Goal: Transaction & Acquisition: Purchase product/service

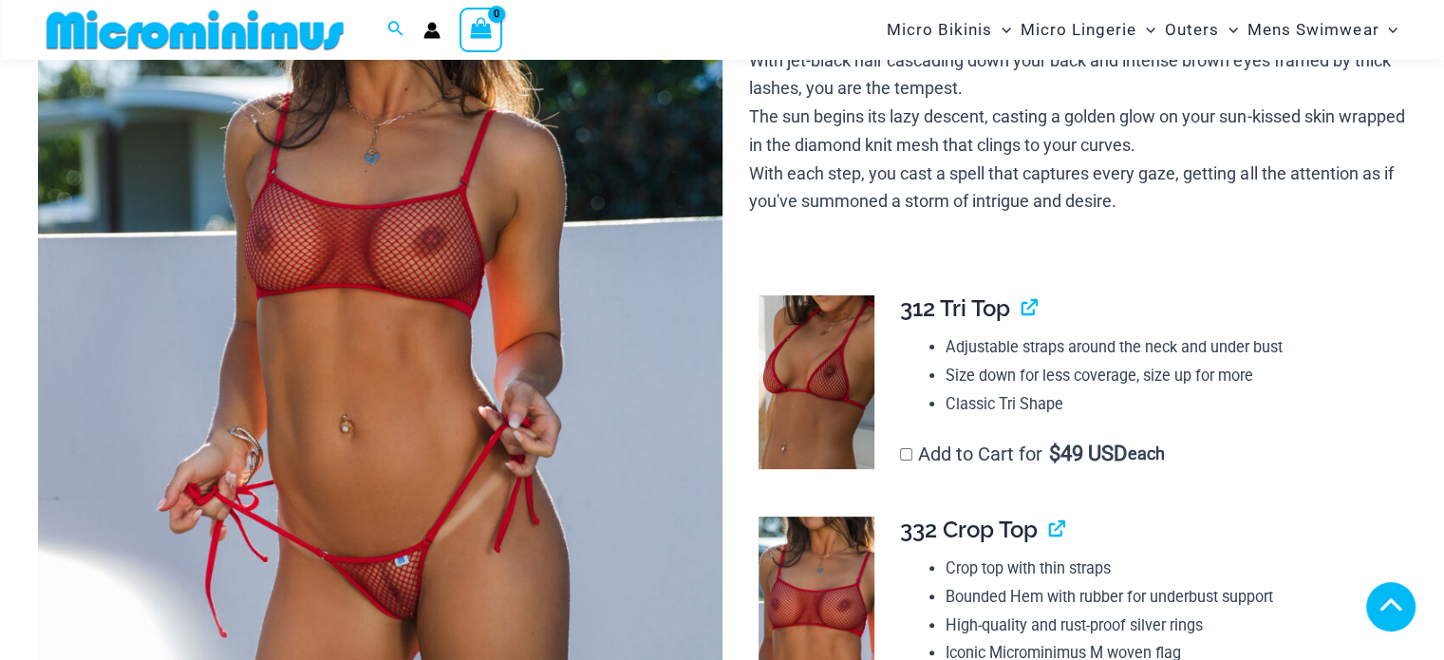
scroll to position [363, 0]
click at [449, 216] on img at bounding box center [380, 323] width 685 height 1026
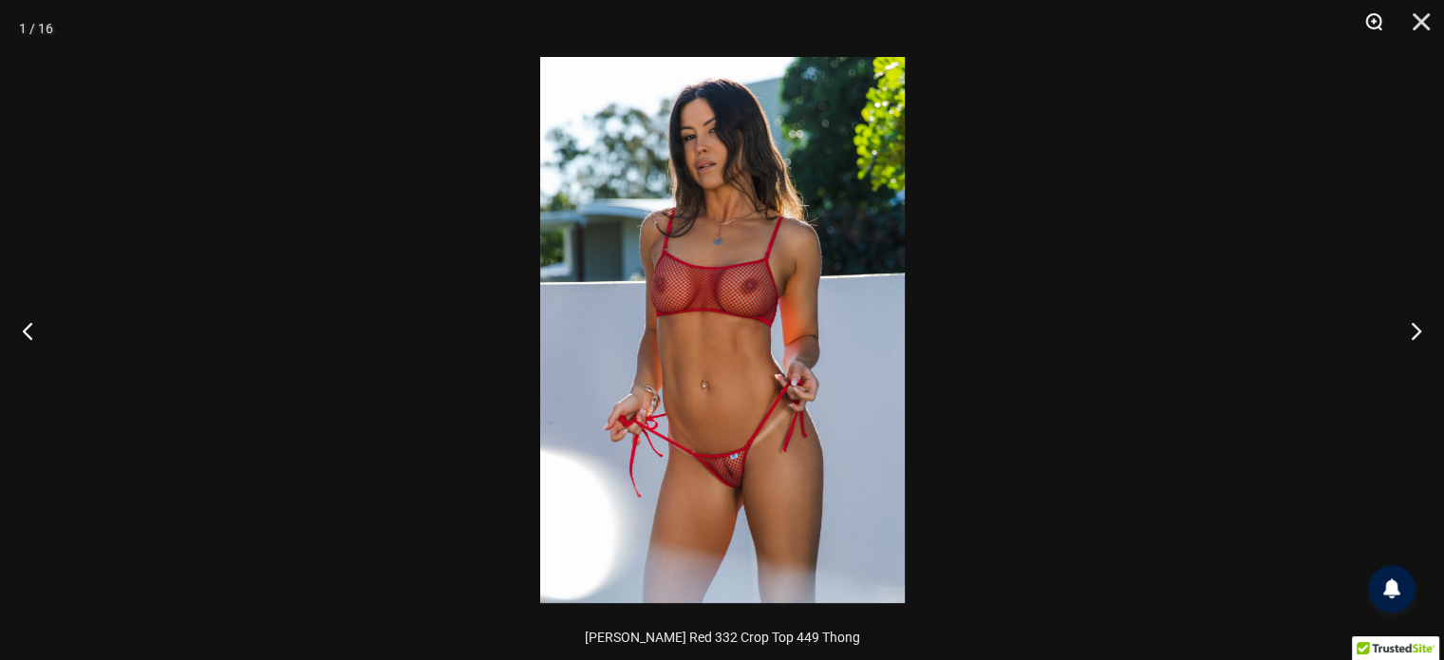
click at [1373, 22] on button "Zoom" at bounding box center [1366, 28] width 47 height 57
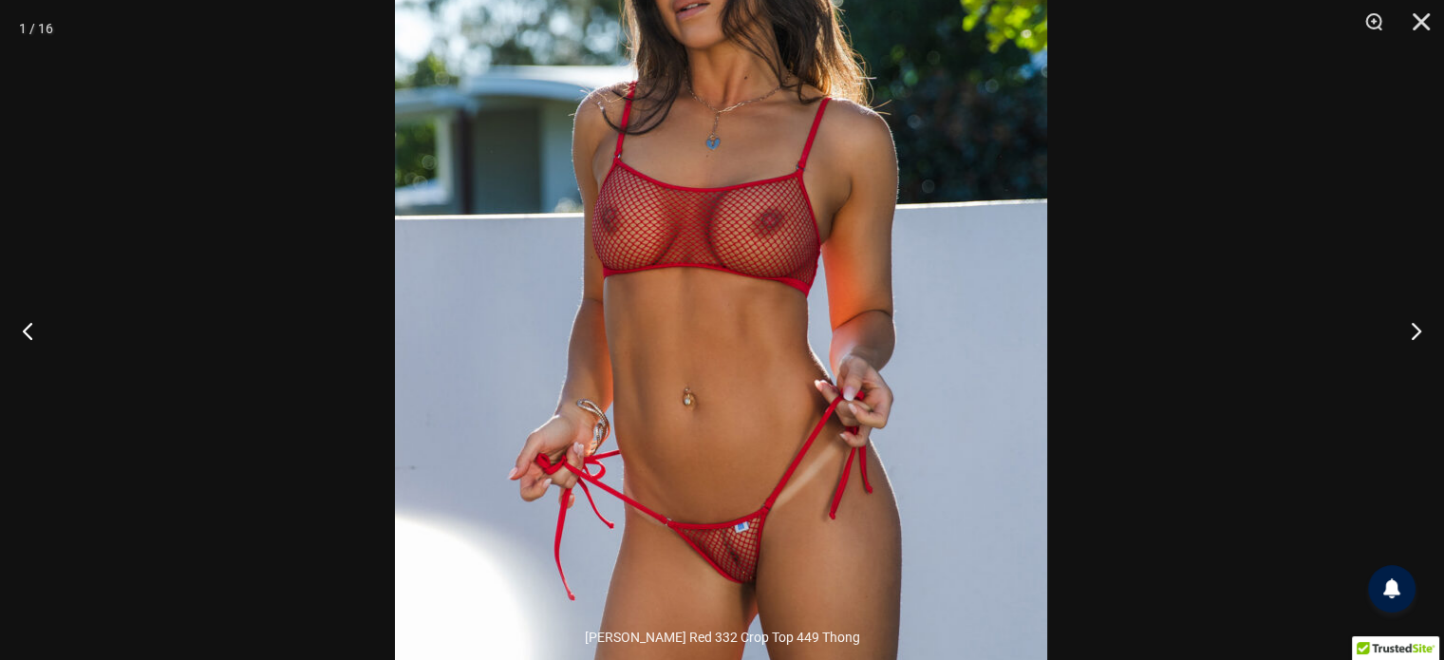
click at [976, 275] on img at bounding box center [721, 301] width 652 height 978
click at [1408, 322] on button "Next" at bounding box center [1408, 330] width 71 height 95
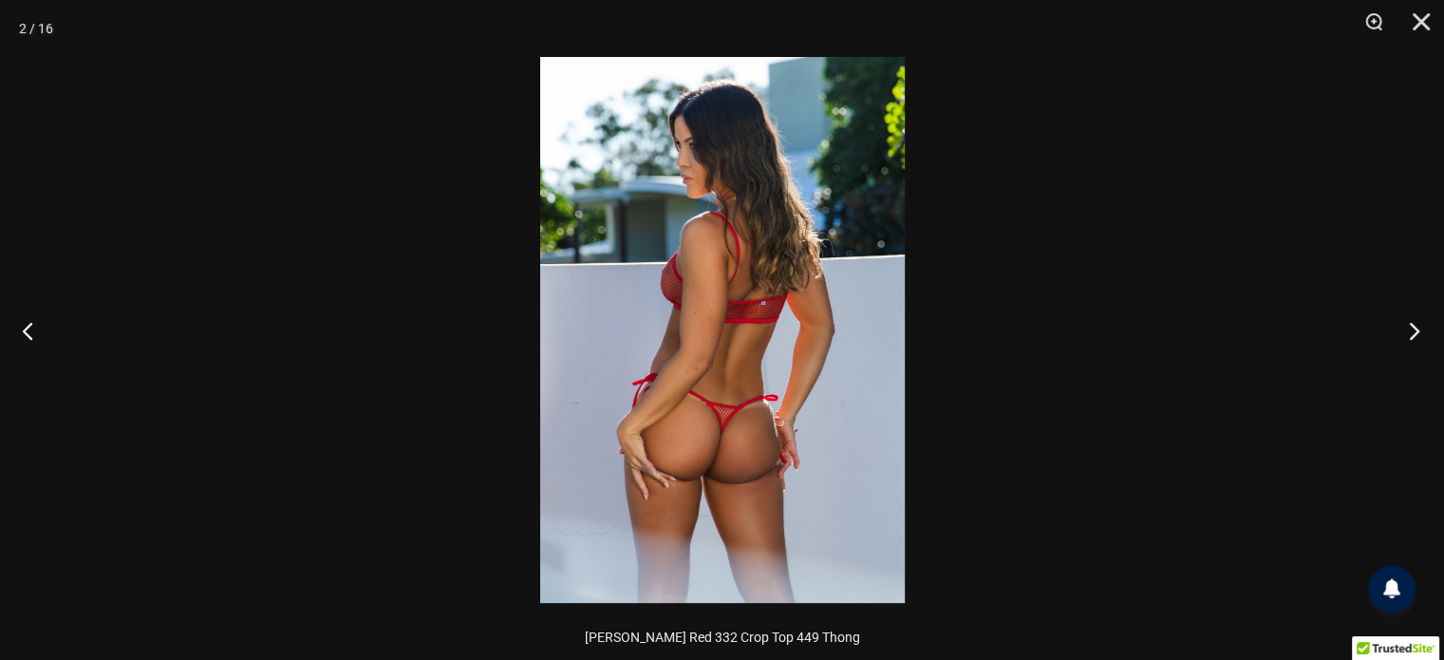
click at [1408, 322] on button "Next" at bounding box center [1408, 330] width 71 height 95
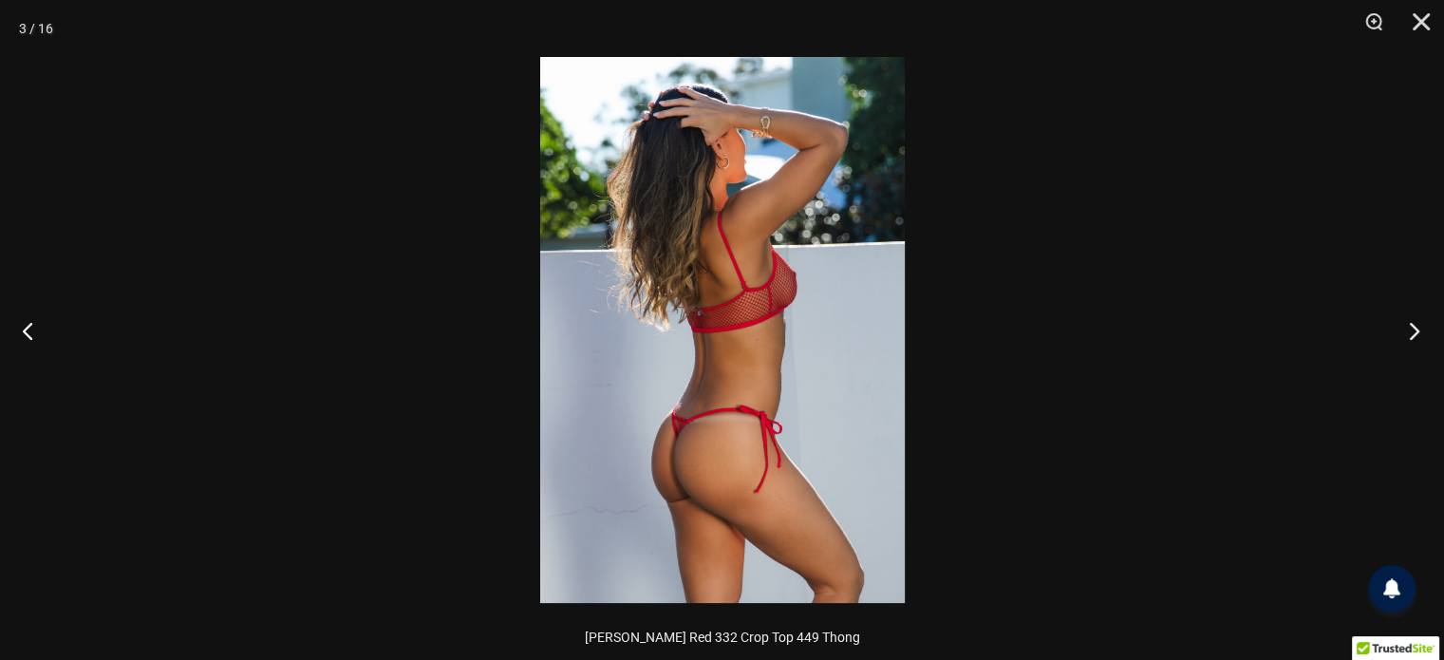
click at [1408, 322] on button "Next" at bounding box center [1408, 330] width 71 height 95
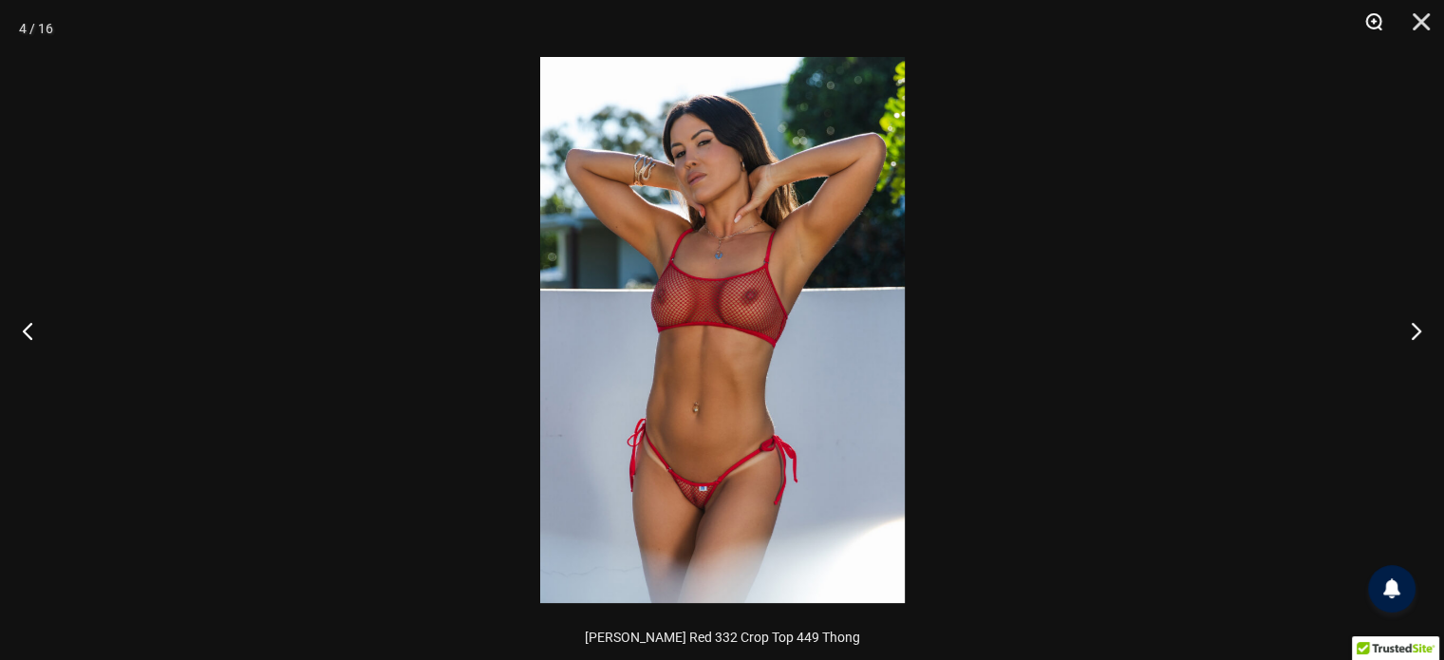
click at [1375, 18] on button "Zoom" at bounding box center [1366, 28] width 47 height 57
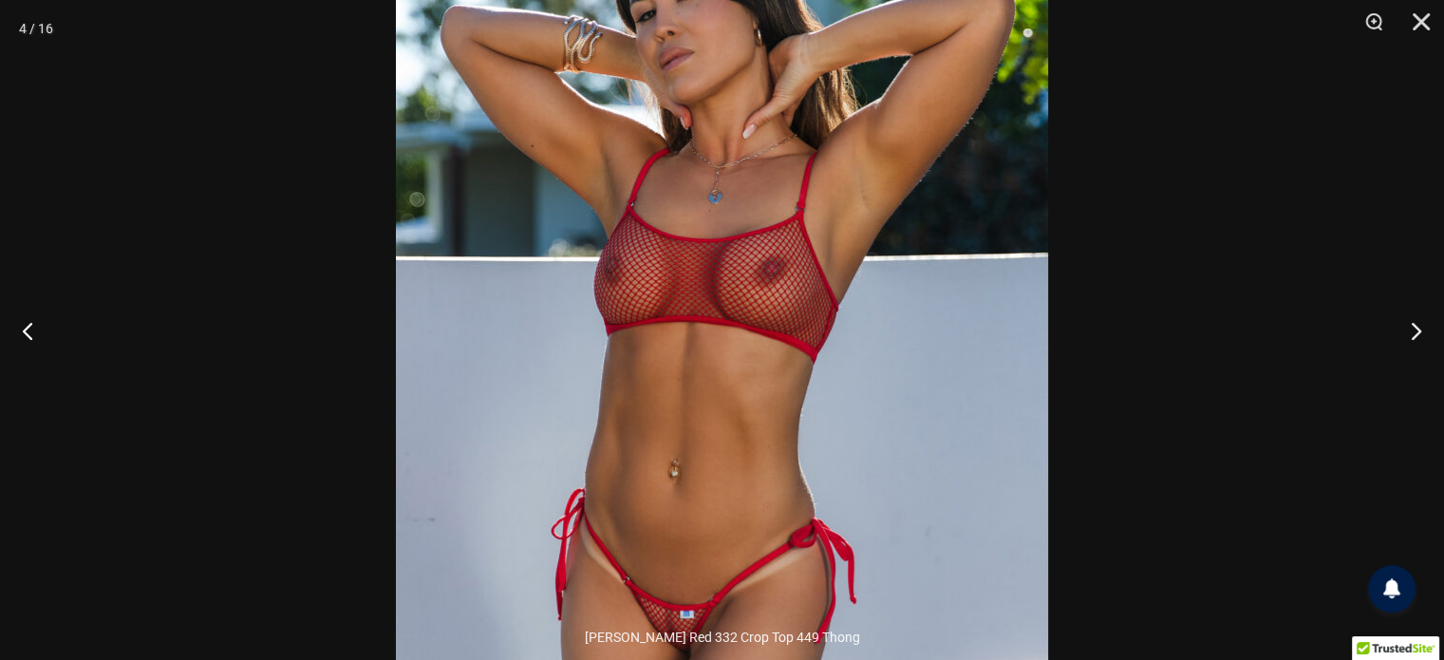
click at [967, 259] on img at bounding box center [722, 330] width 652 height 978
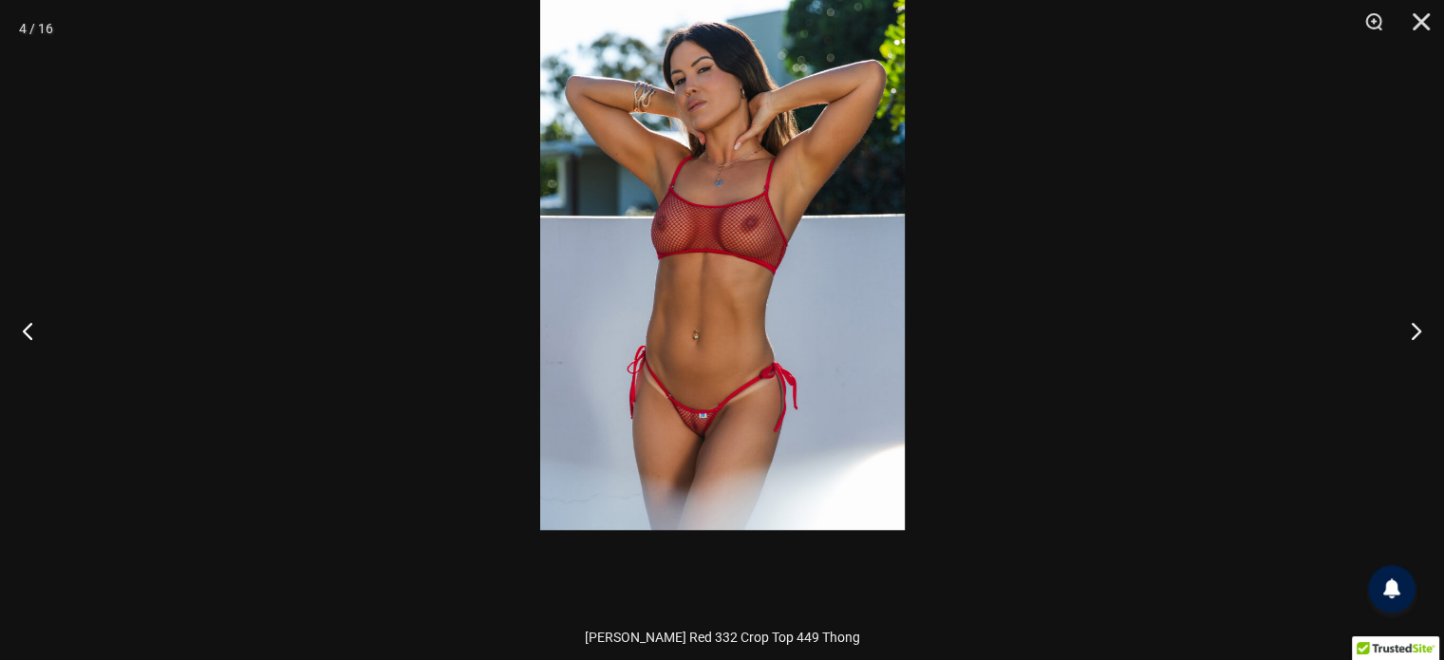
click at [824, 246] on img at bounding box center [722, 257] width 365 height 546
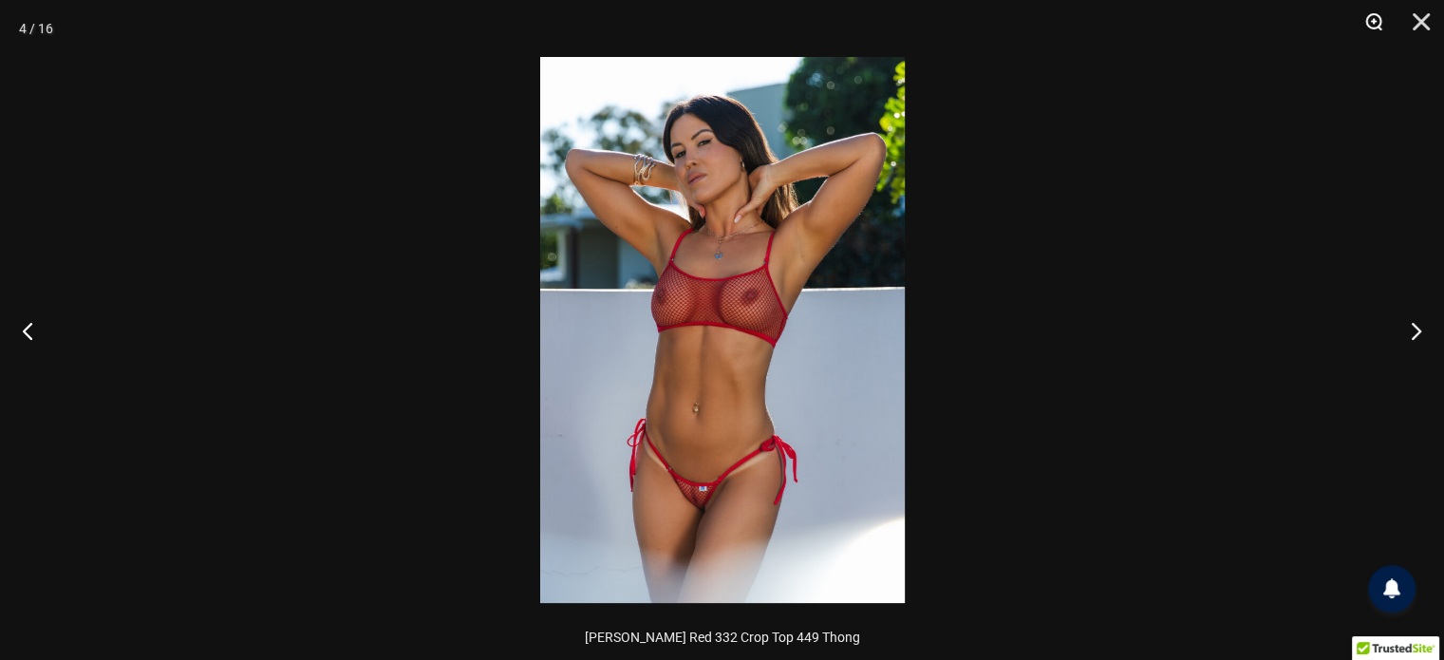
click at [1372, 14] on button "Zoom" at bounding box center [1366, 28] width 47 height 57
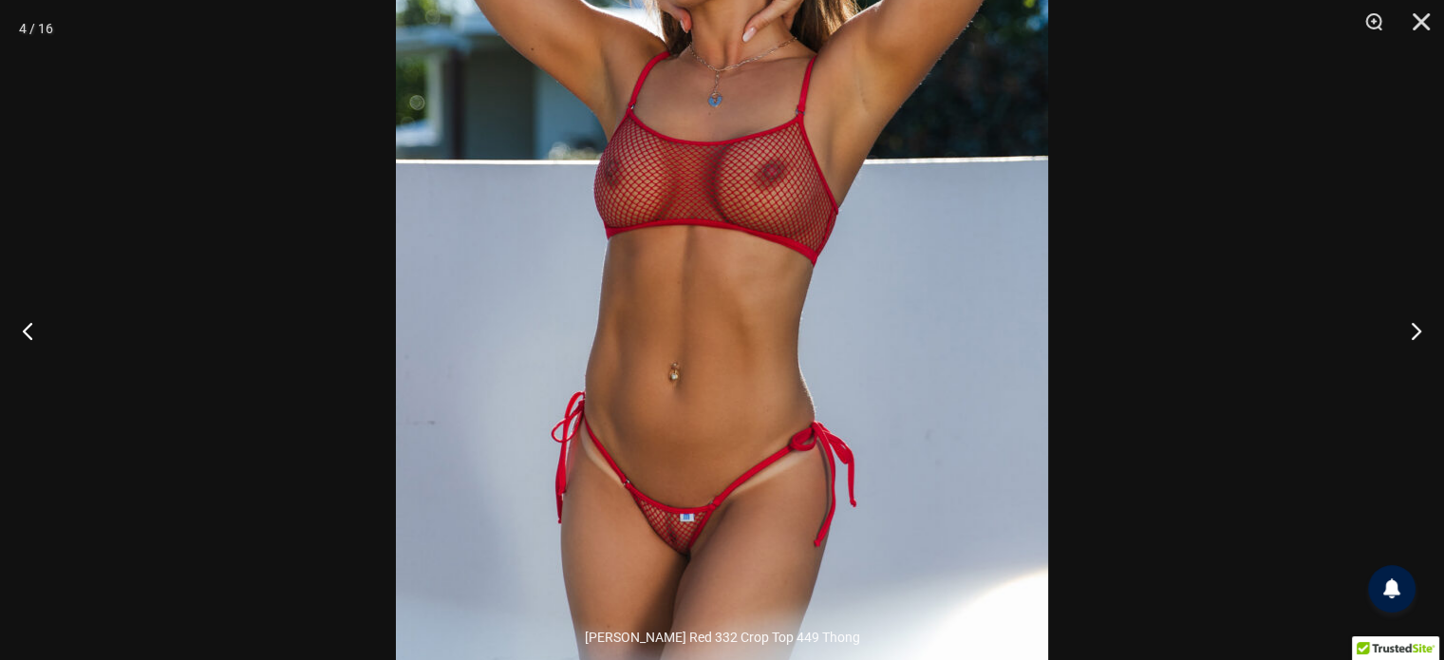
click at [989, 193] on img at bounding box center [722, 234] width 652 height 978
click at [1403, 328] on button "Next" at bounding box center [1408, 330] width 71 height 95
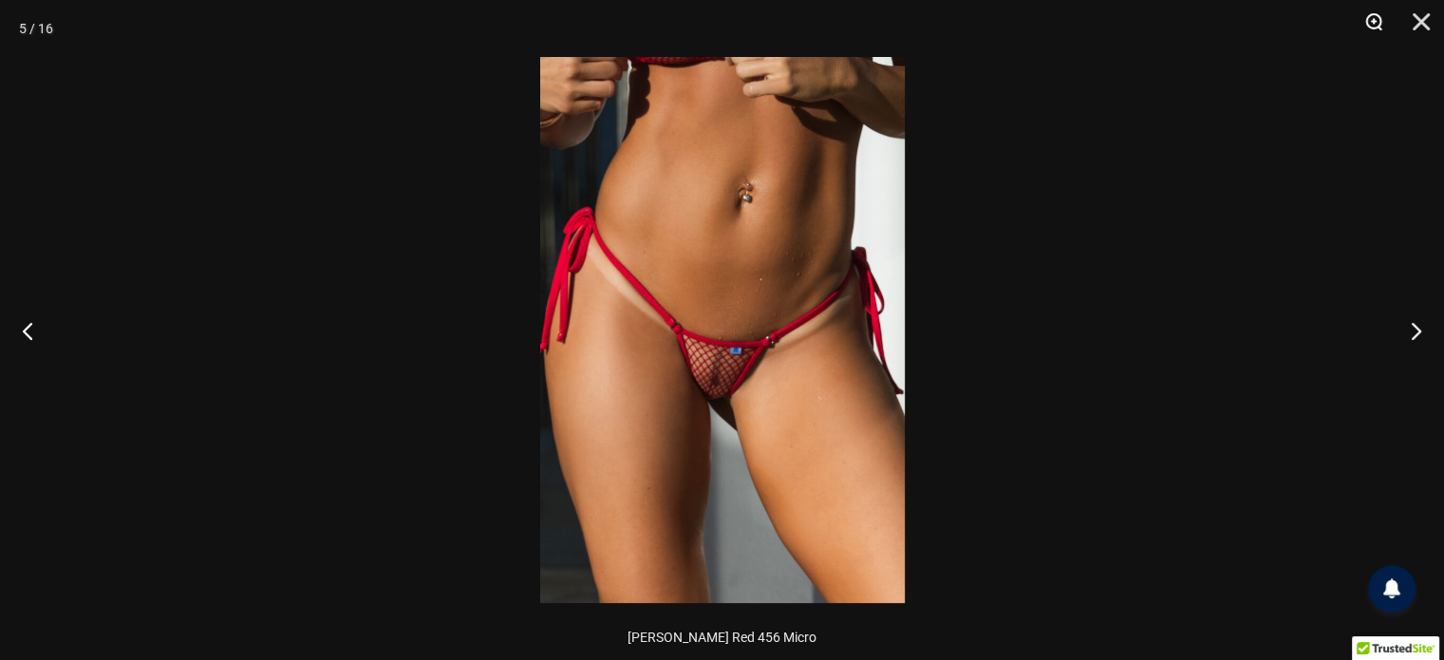
click at [1369, 20] on button "Zoom" at bounding box center [1366, 28] width 47 height 57
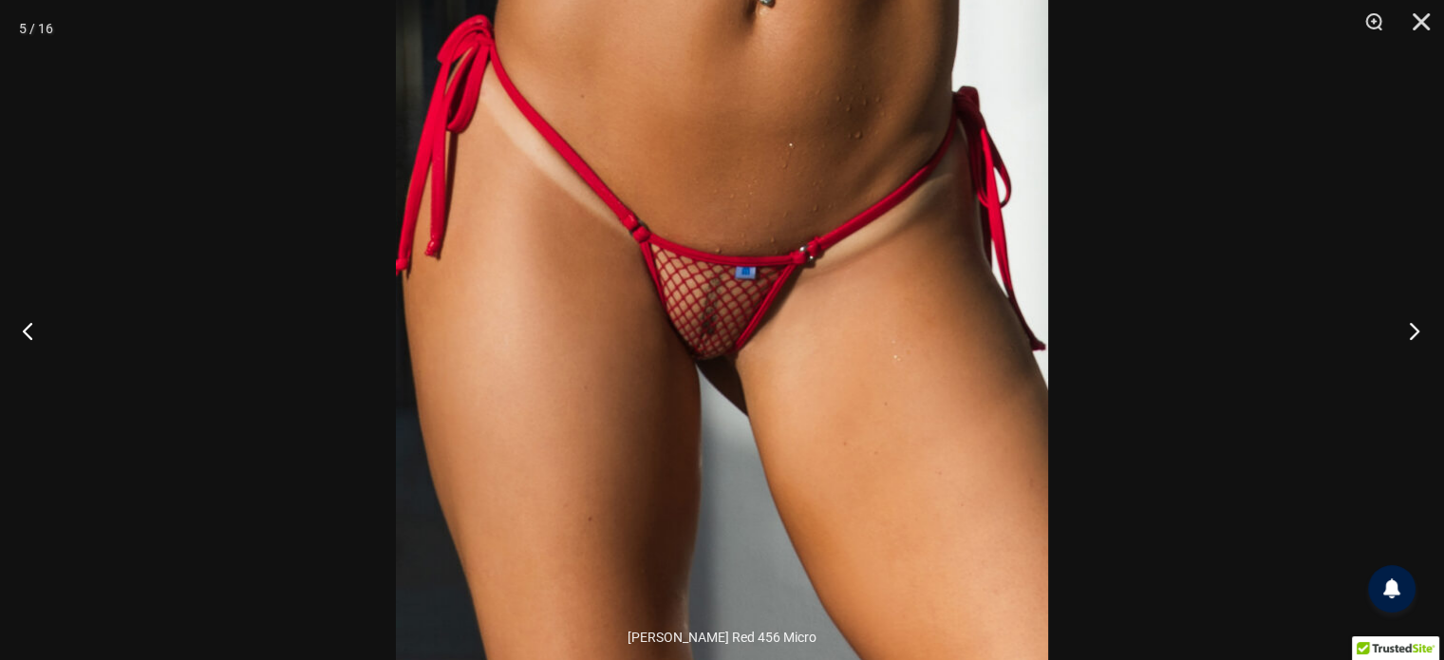
click at [1411, 322] on button "Next" at bounding box center [1408, 330] width 71 height 95
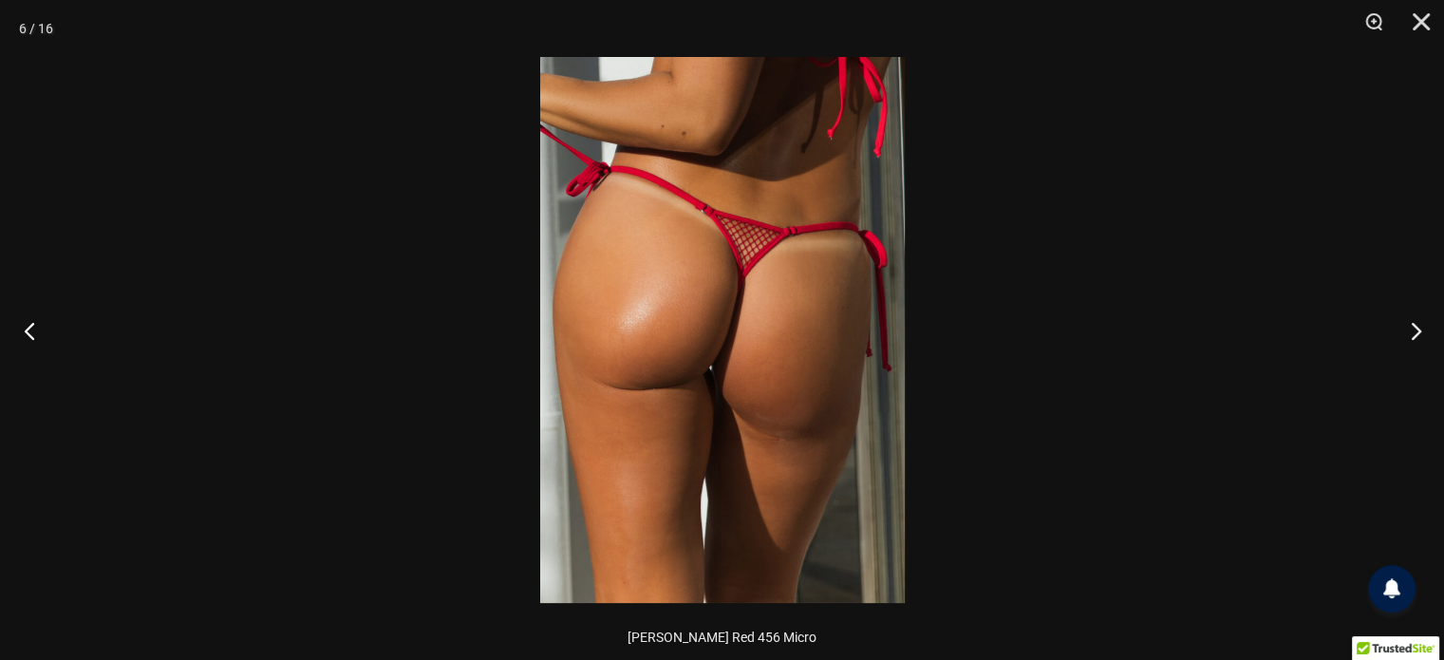
click at [42, 326] on button "Previous" at bounding box center [35, 330] width 71 height 95
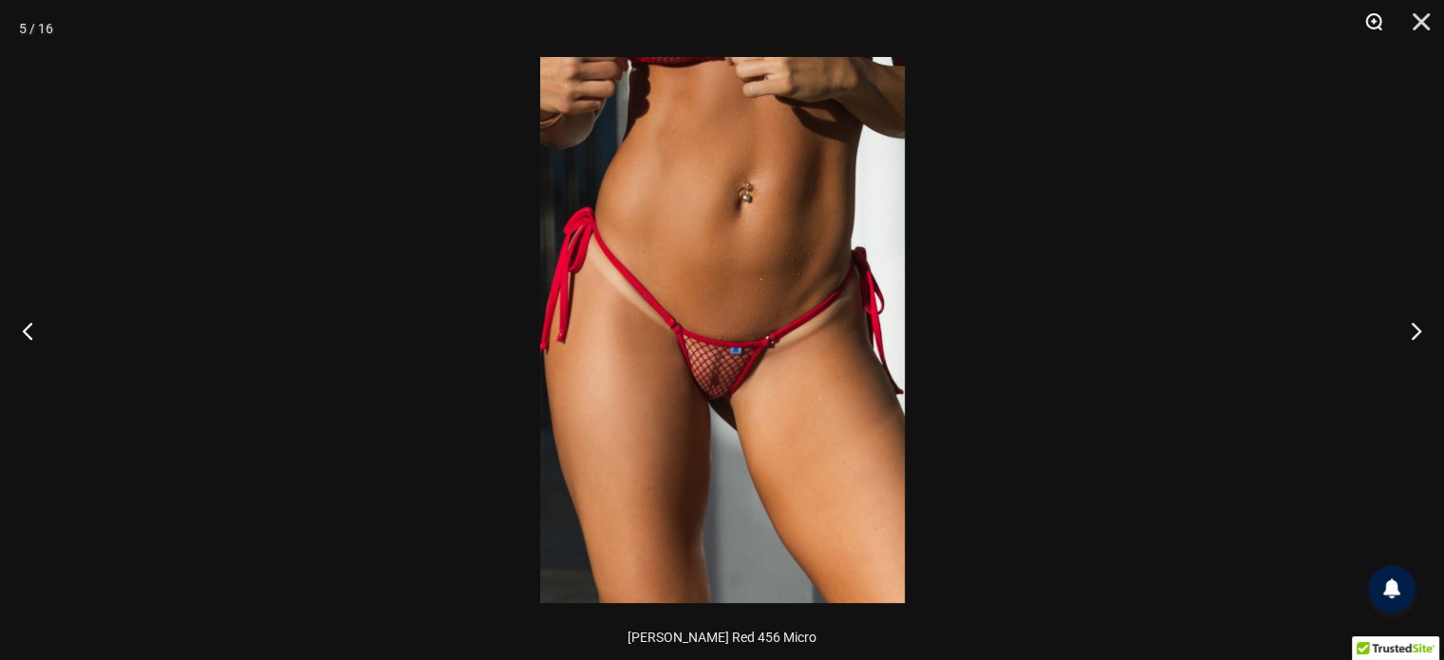
click at [1373, 22] on button "Zoom" at bounding box center [1366, 28] width 47 height 57
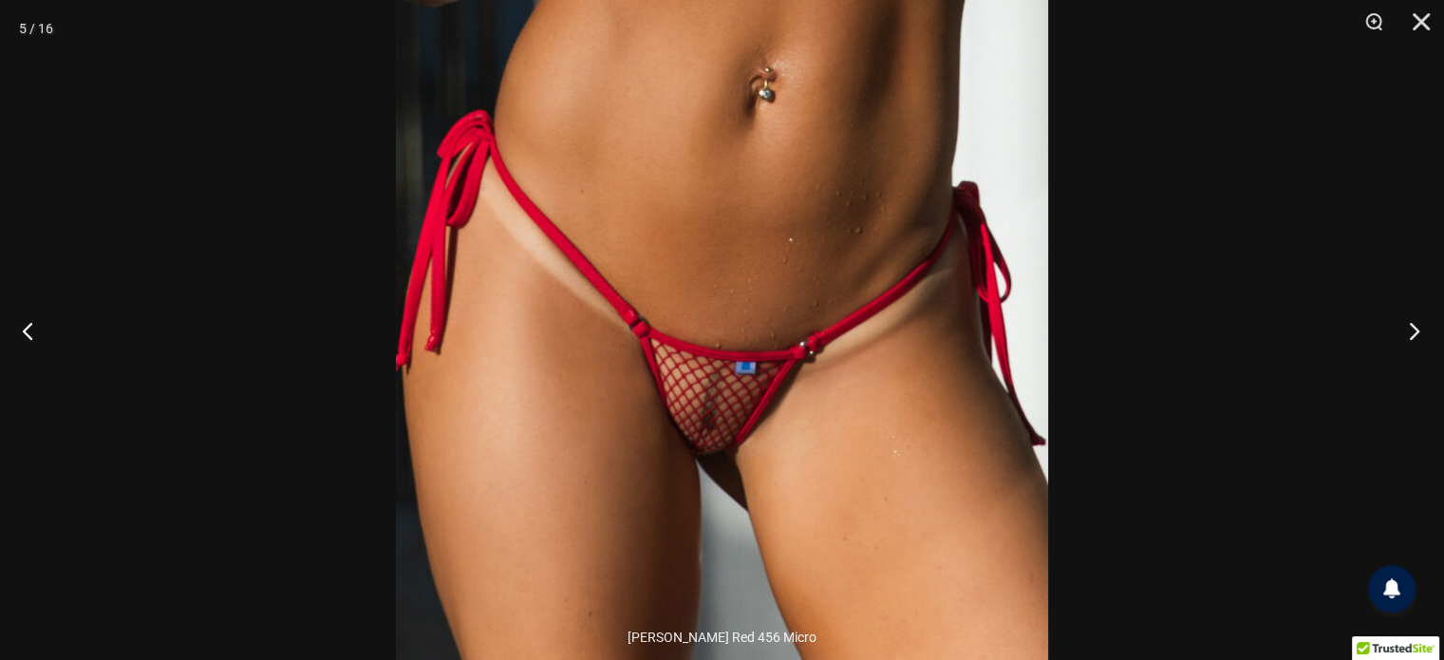
click at [1409, 327] on button "Next" at bounding box center [1408, 330] width 71 height 95
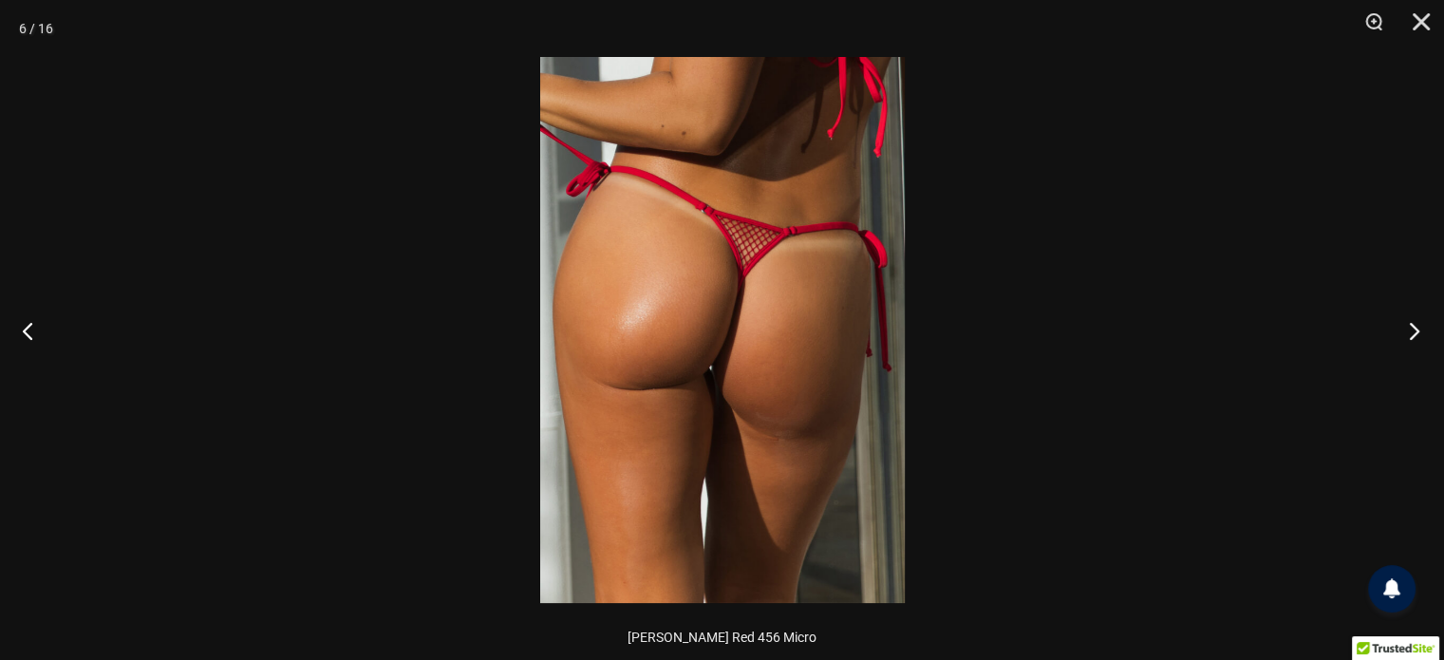
click at [1409, 327] on button "Next" at bounding box center [1408, 330] width 71 height 95
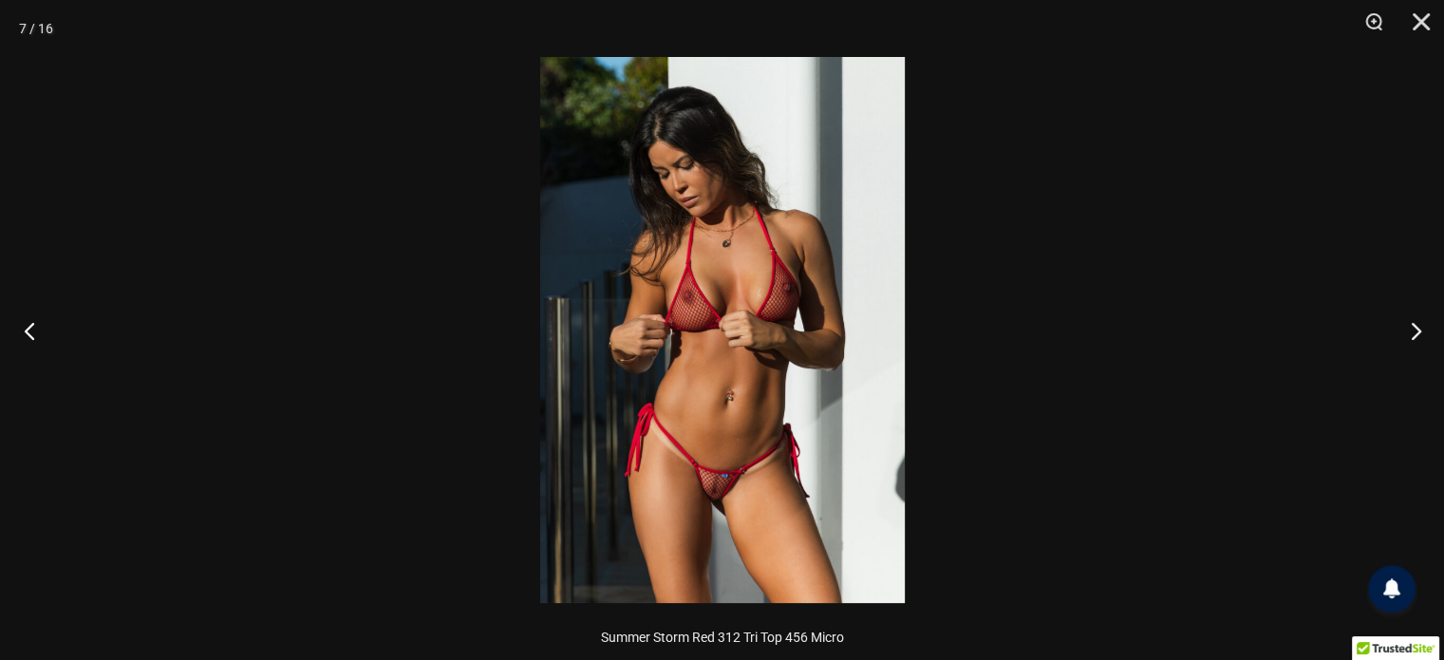
click at [50, 323] on button "Previous" at bounding box center [35, 330] width 71 height 95
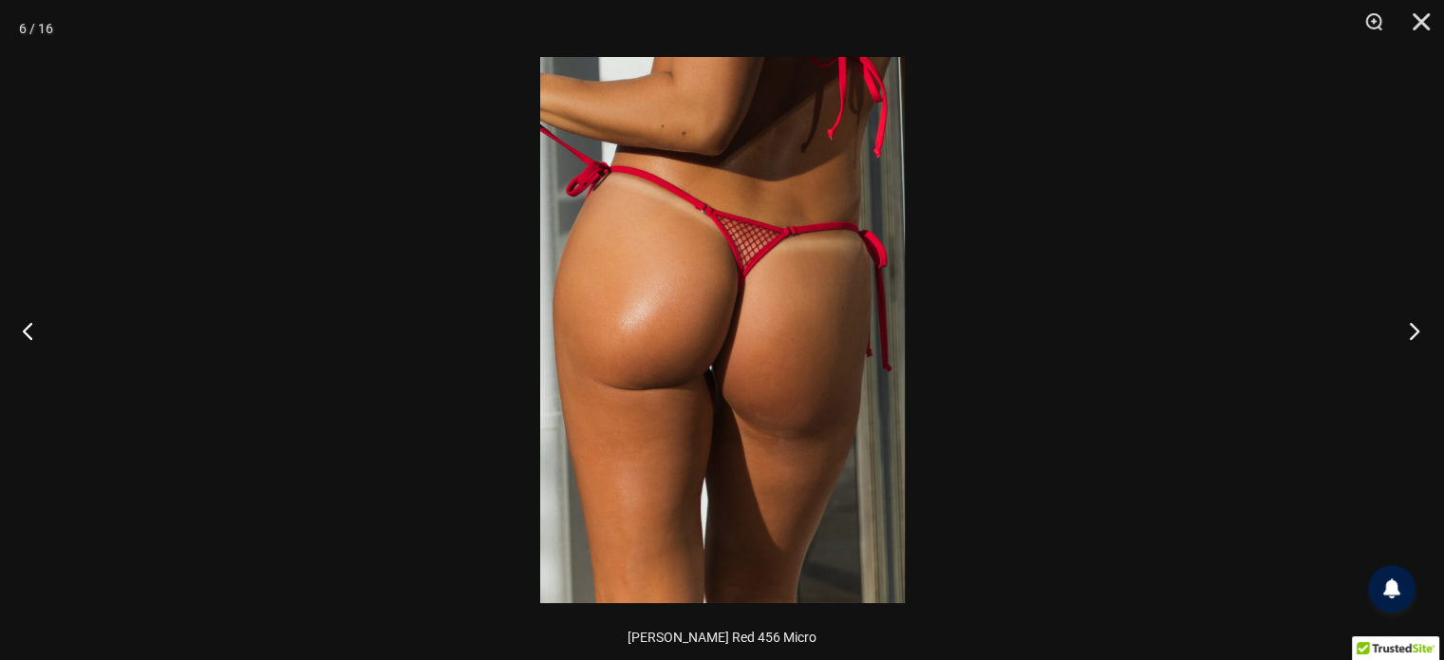
click at [1412, 319] on button "Next" at bounding box center [1408, 330] width 71 height 95
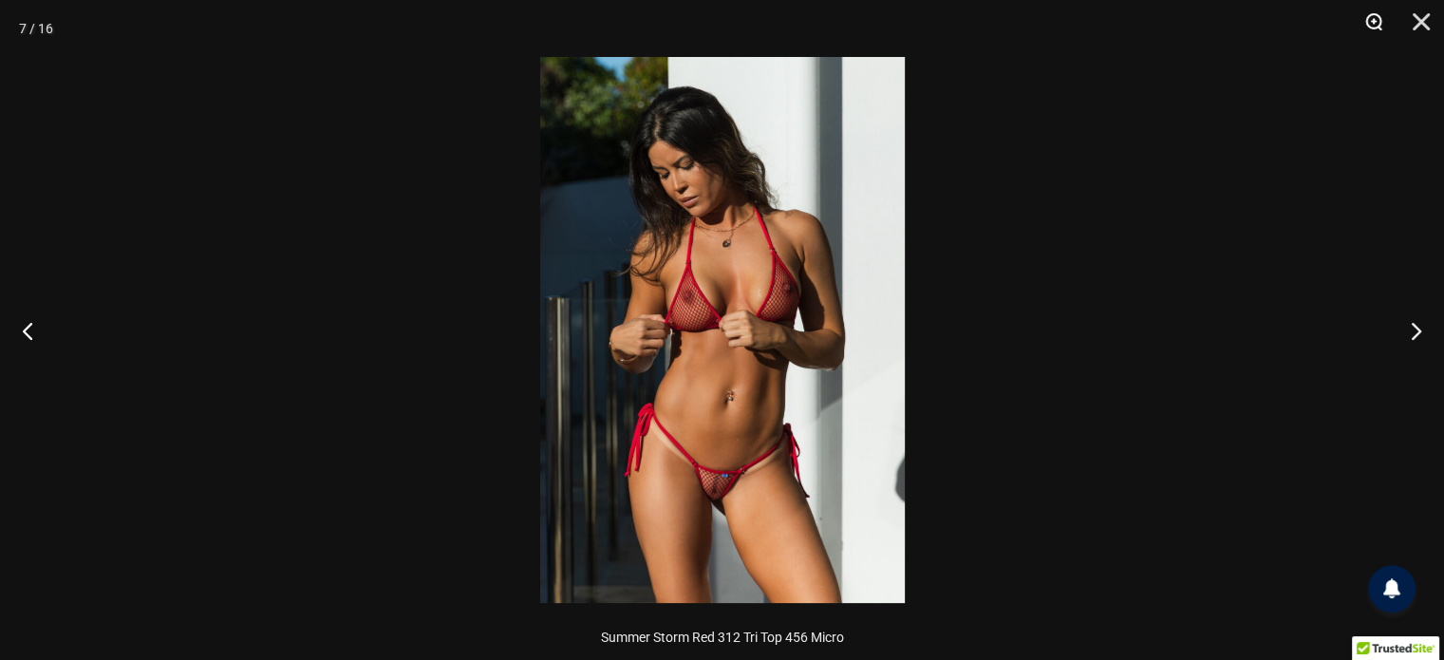
click at [1376, 17] on button "Zoom" at bounding box center [1366, 28] width 47 height 57
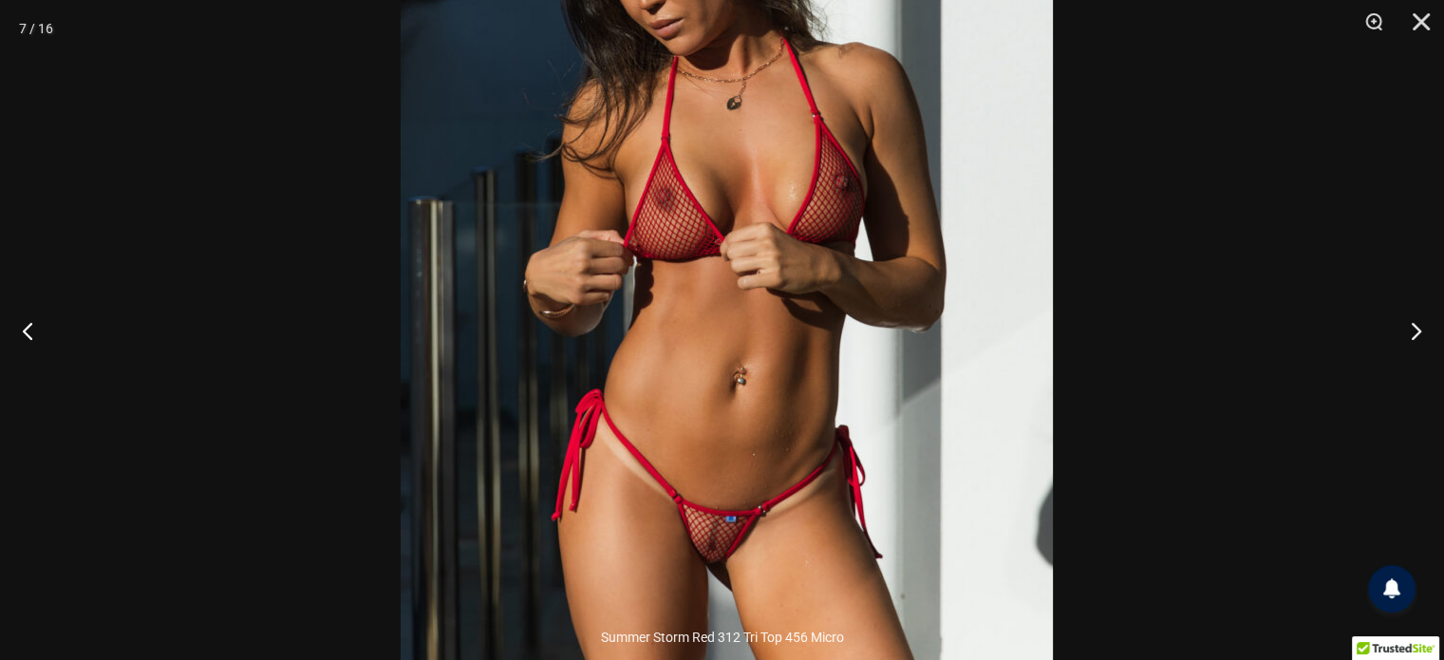
click at [839, 363] on img at bounding box center [727, 258] width 652 height 978
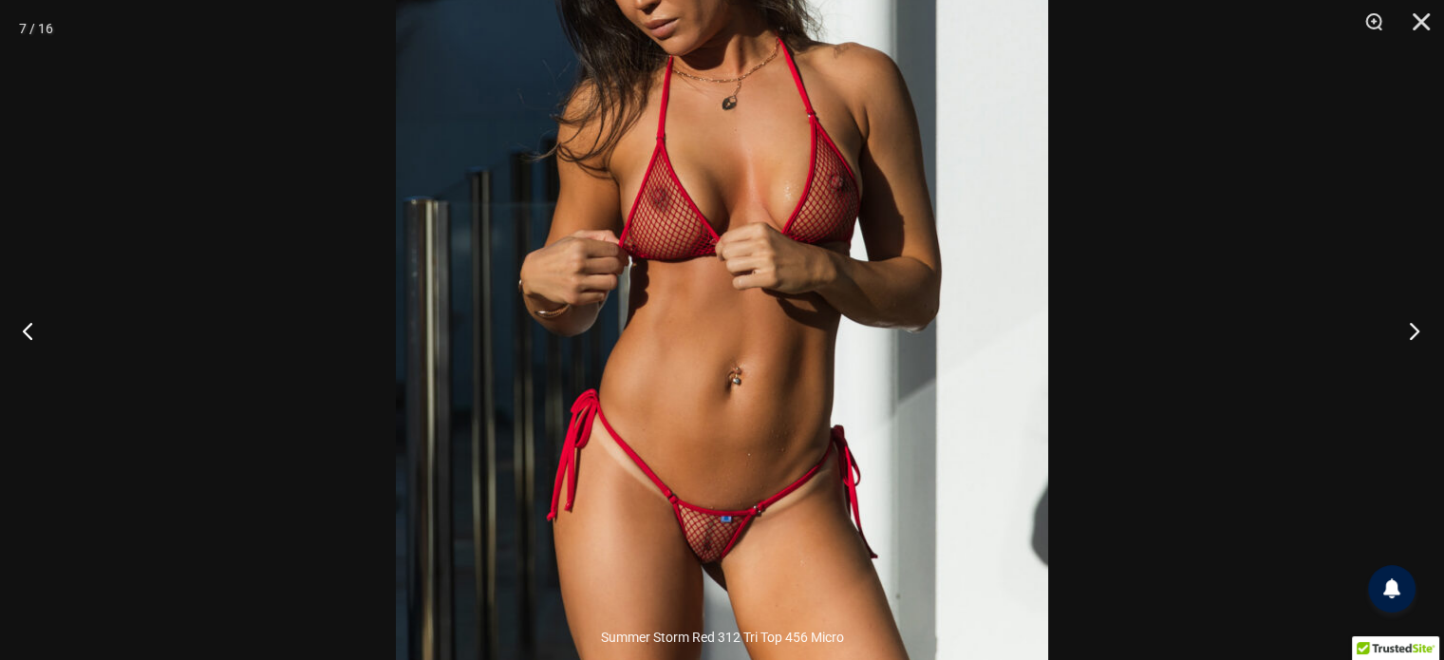
click at [1407, 331] on button "Next" at bounding box center [1408, 330] width 71 height 95
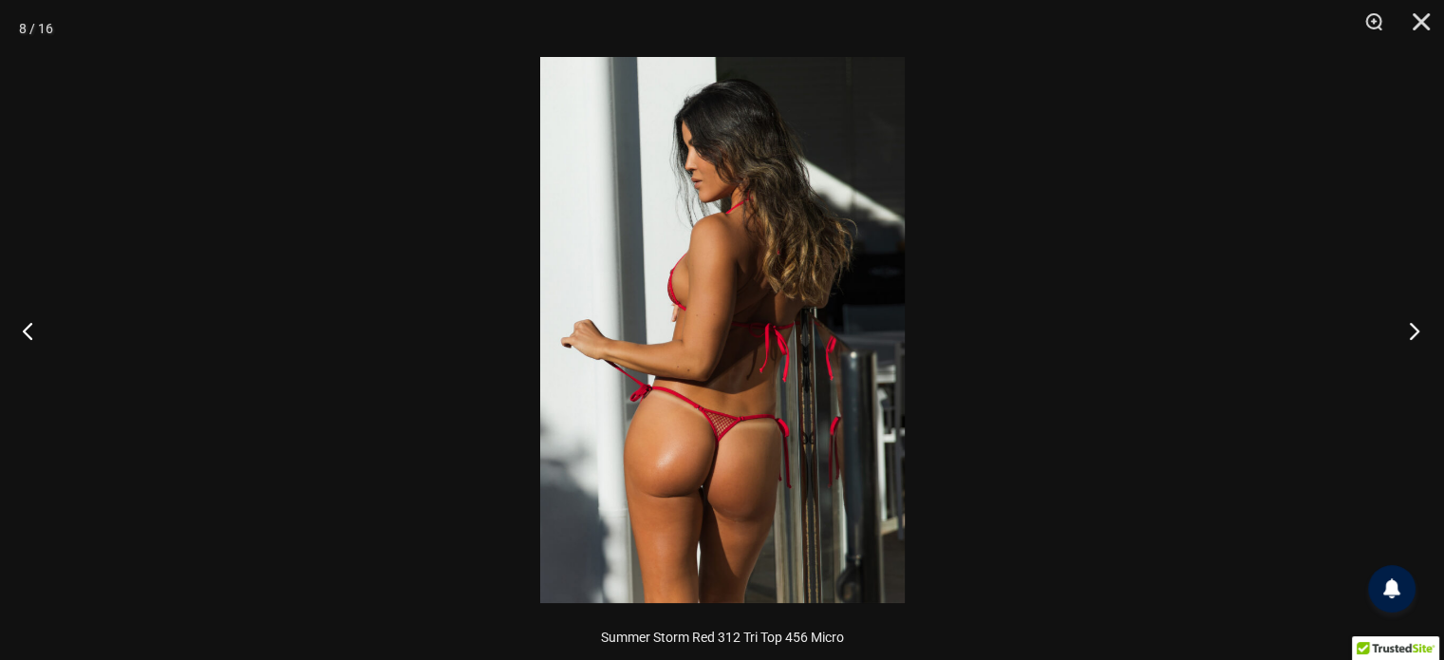
click at [1407, 331] on button "Next" at bounding box center [1408, 330] width 71 height 95
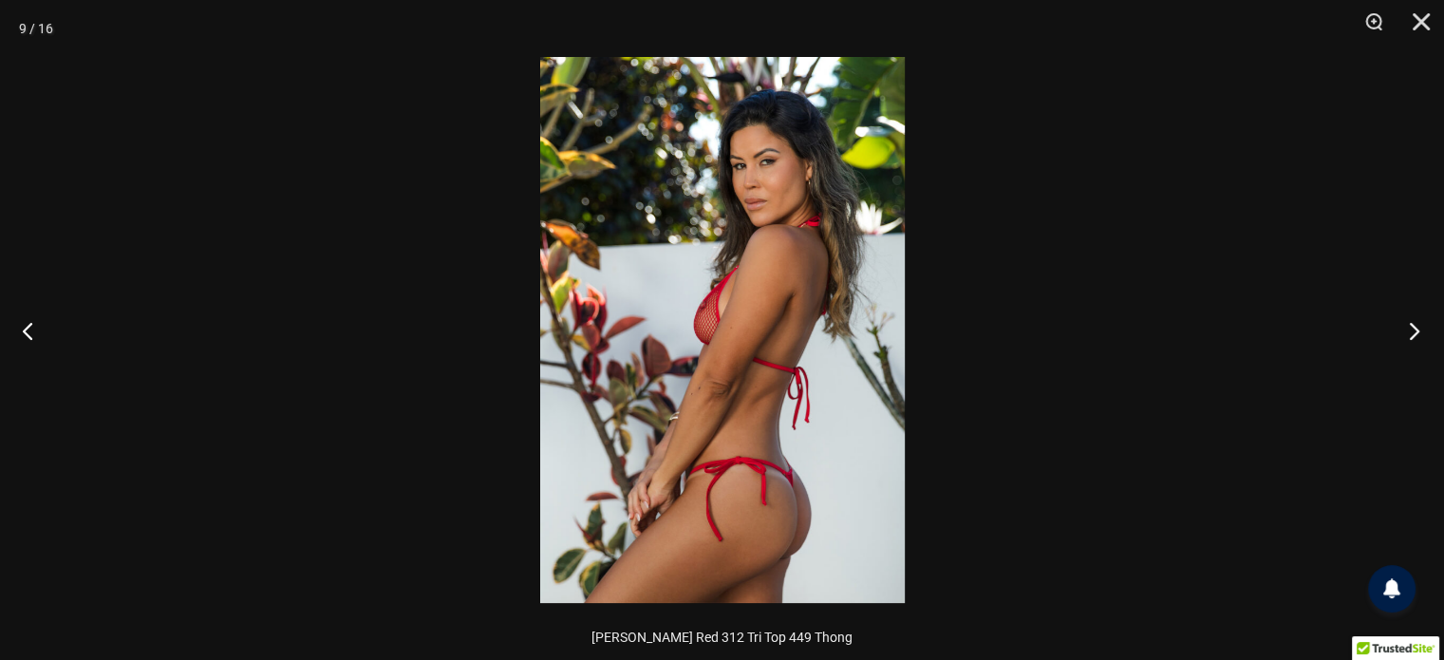
click at [1407, 331] on button "Next" at bounding box center [1408, 330] width 71 height 95
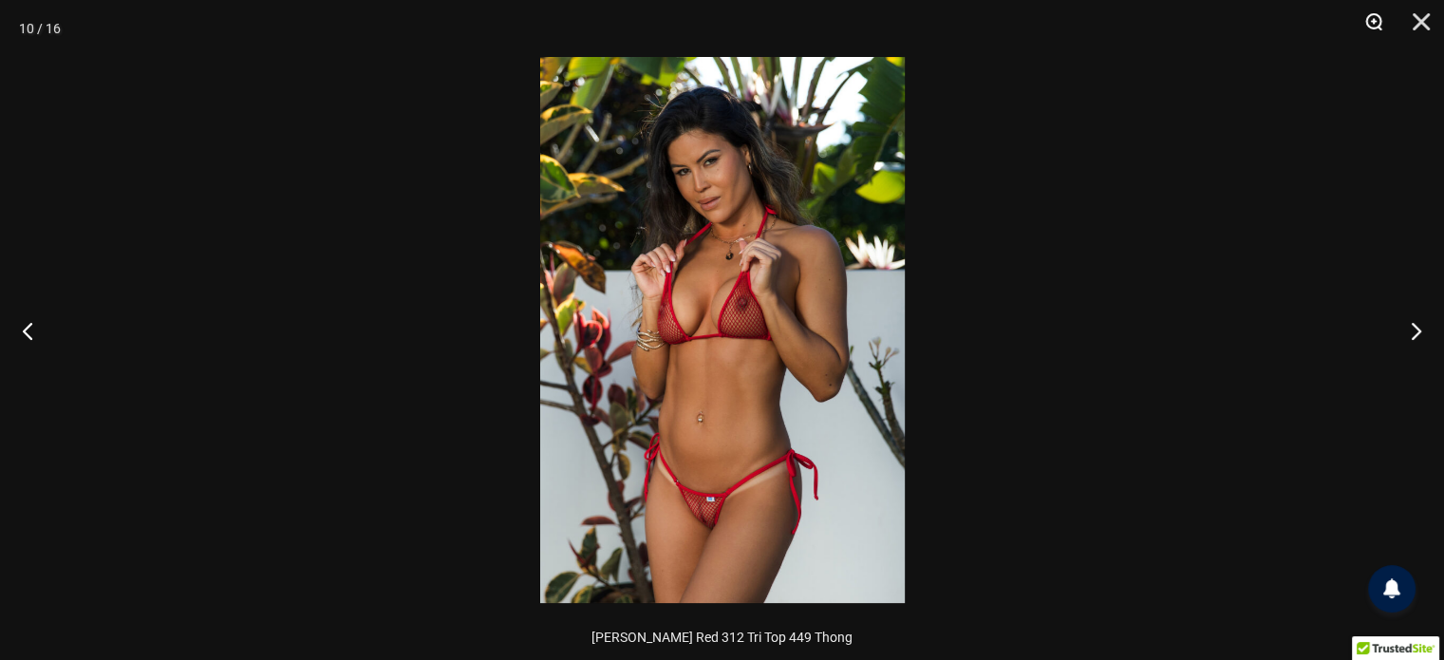
click at [1375, 26] on button "Zoom" at bounding box center [1366, 28] width 47 height 57
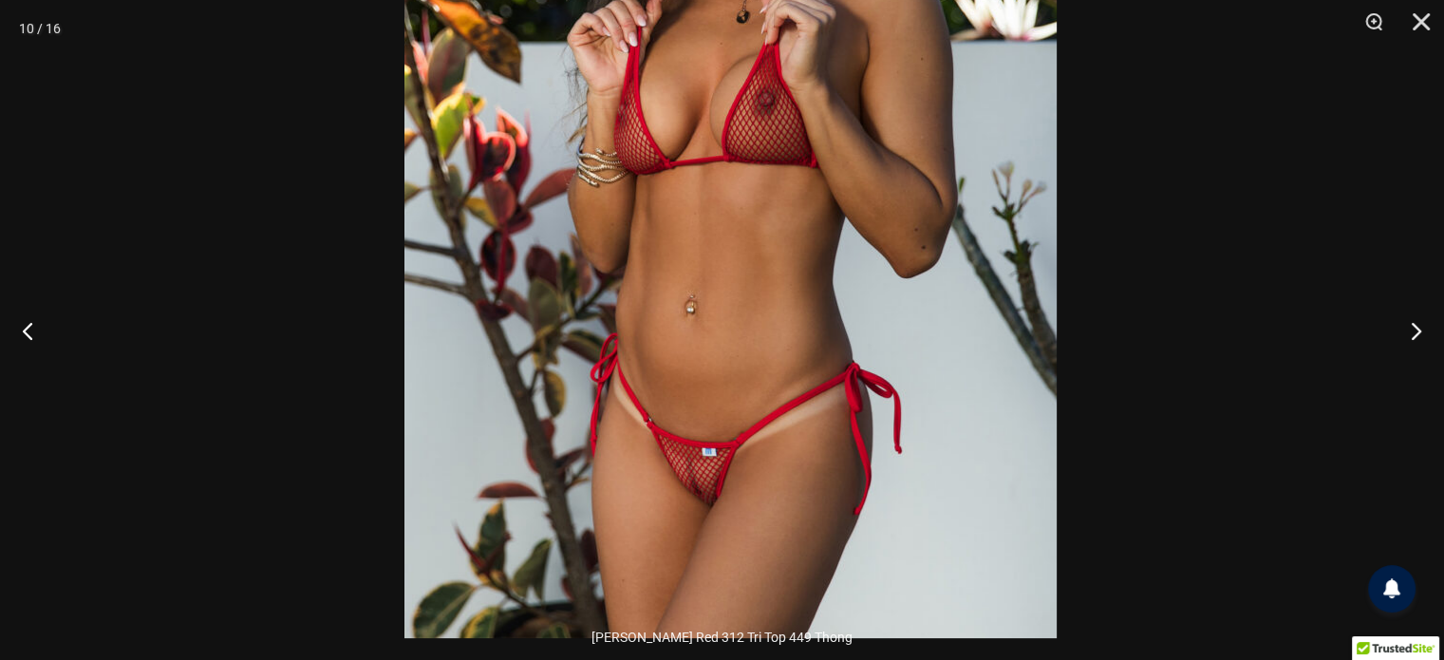
click at [908, 162] on img at bounding box center [730, 149] width 652 height 978
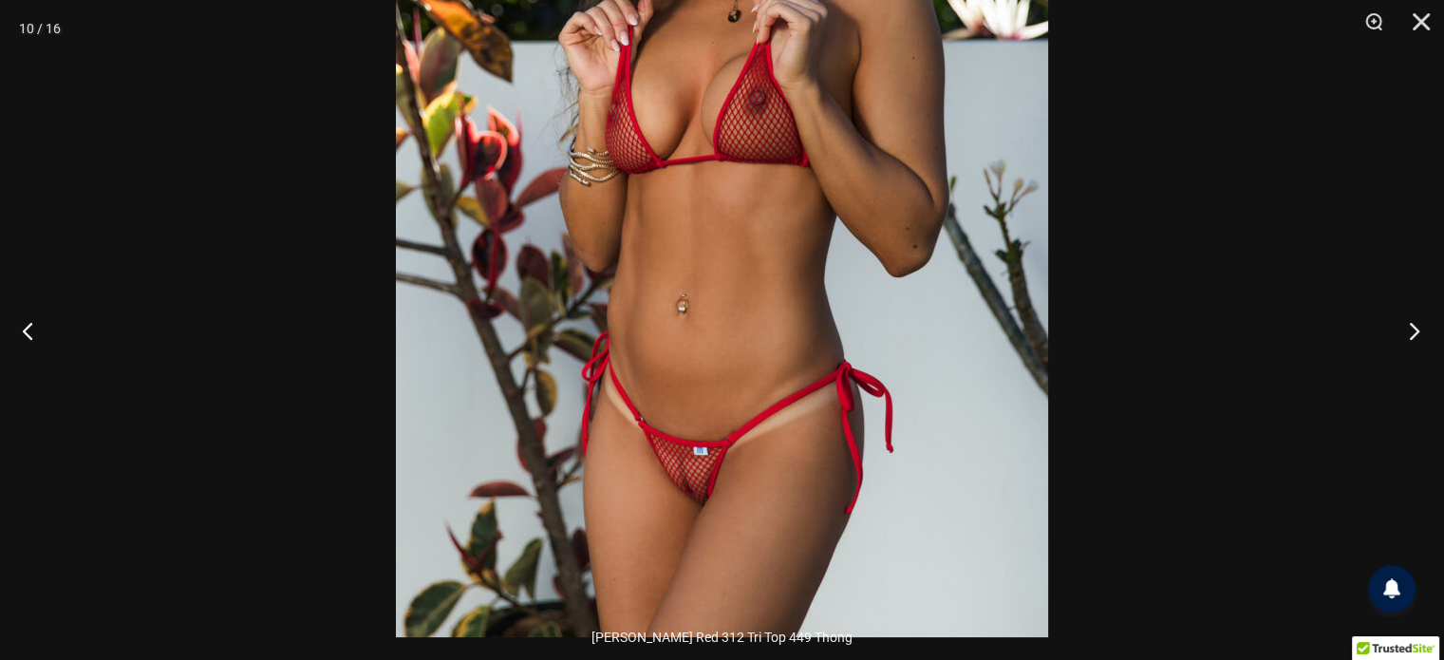
click at [1409, 326] on button "Next" at bounding box center [1408, 330] width 71 height 95
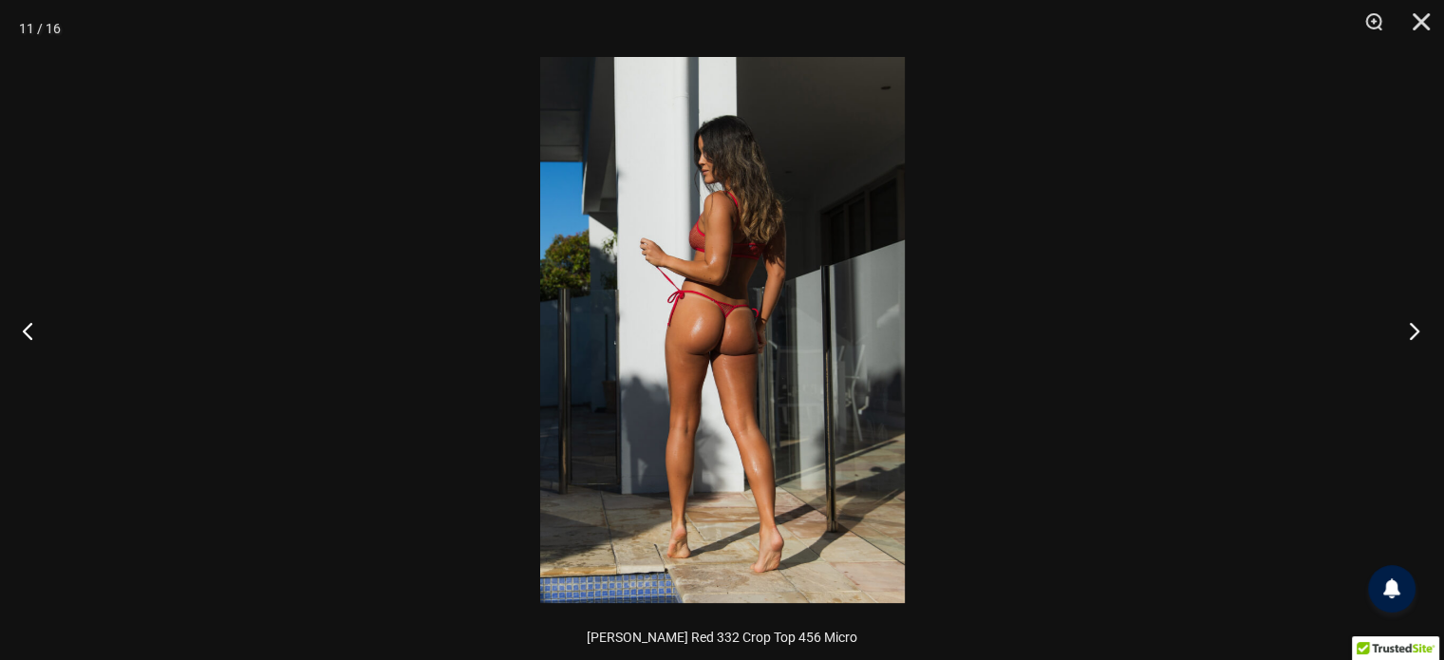
click at [1409, 326] on button "Next" at bounding box center [1408, 330] width 71 height 95
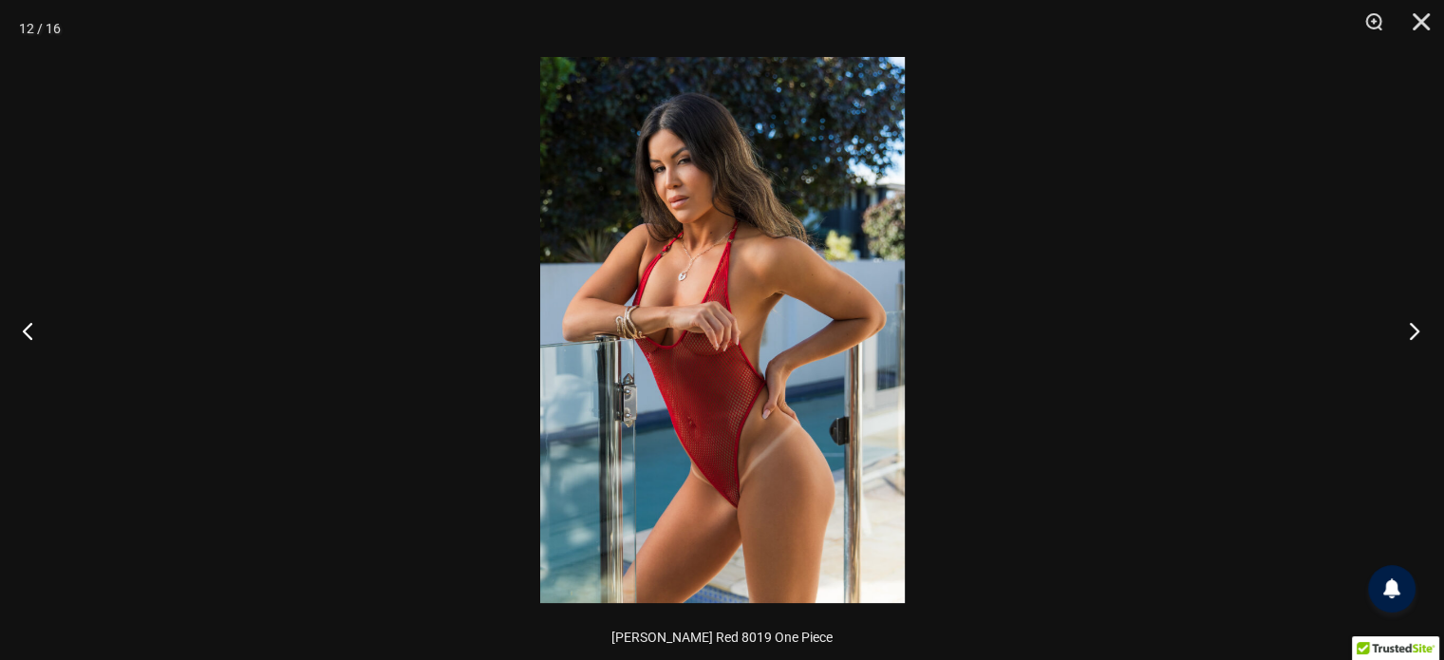
click at [1409, 326] on button "Next" at bounding box center [1408, 330] width 71 height 95
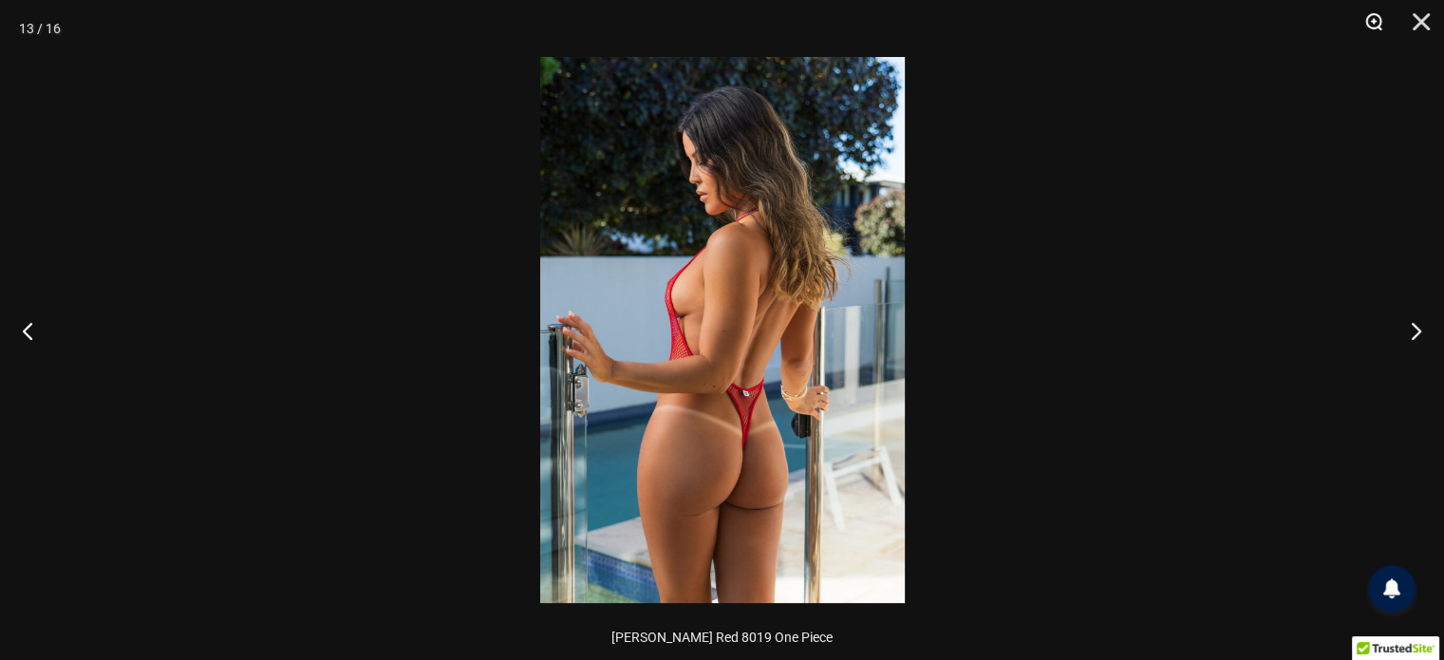
click at [1378, 37] on button "Zoom" at bounding box center [1366, 28] width 47 height 57
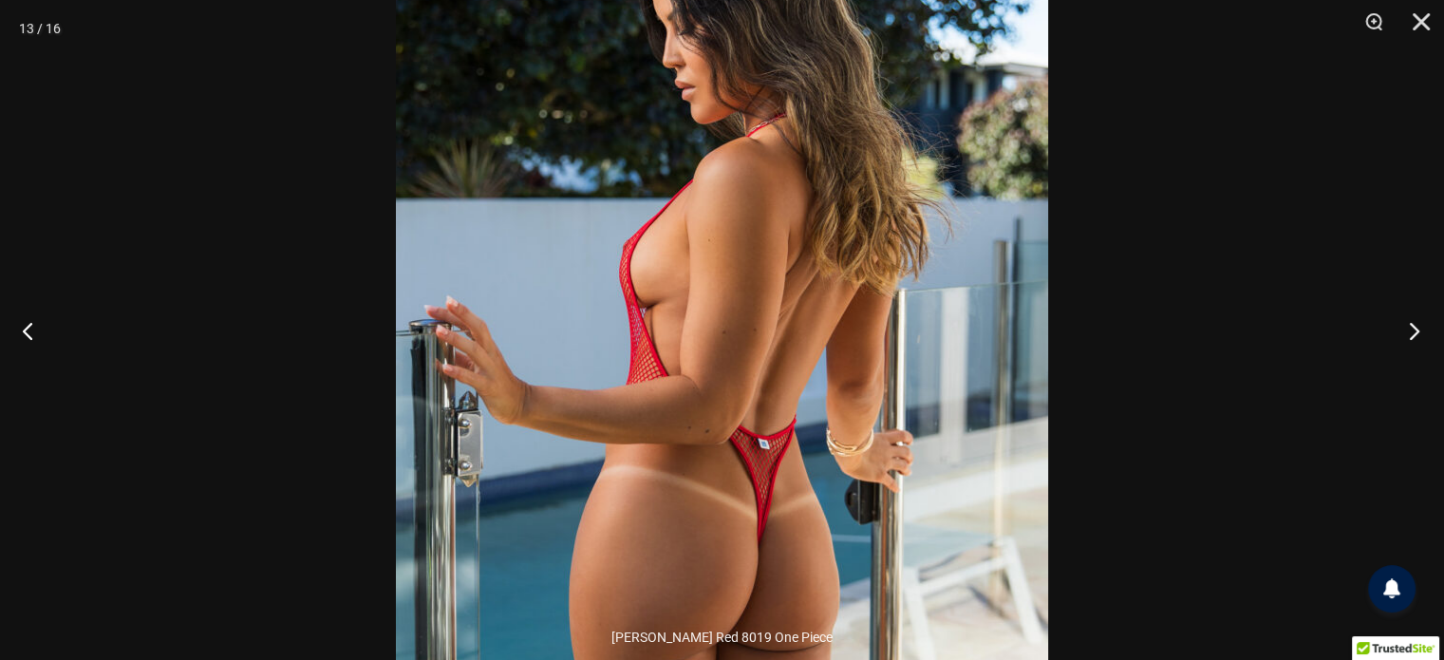
click at [1409, 326] on button "Next" at bounding box center [1408, 330] width 71 height 95
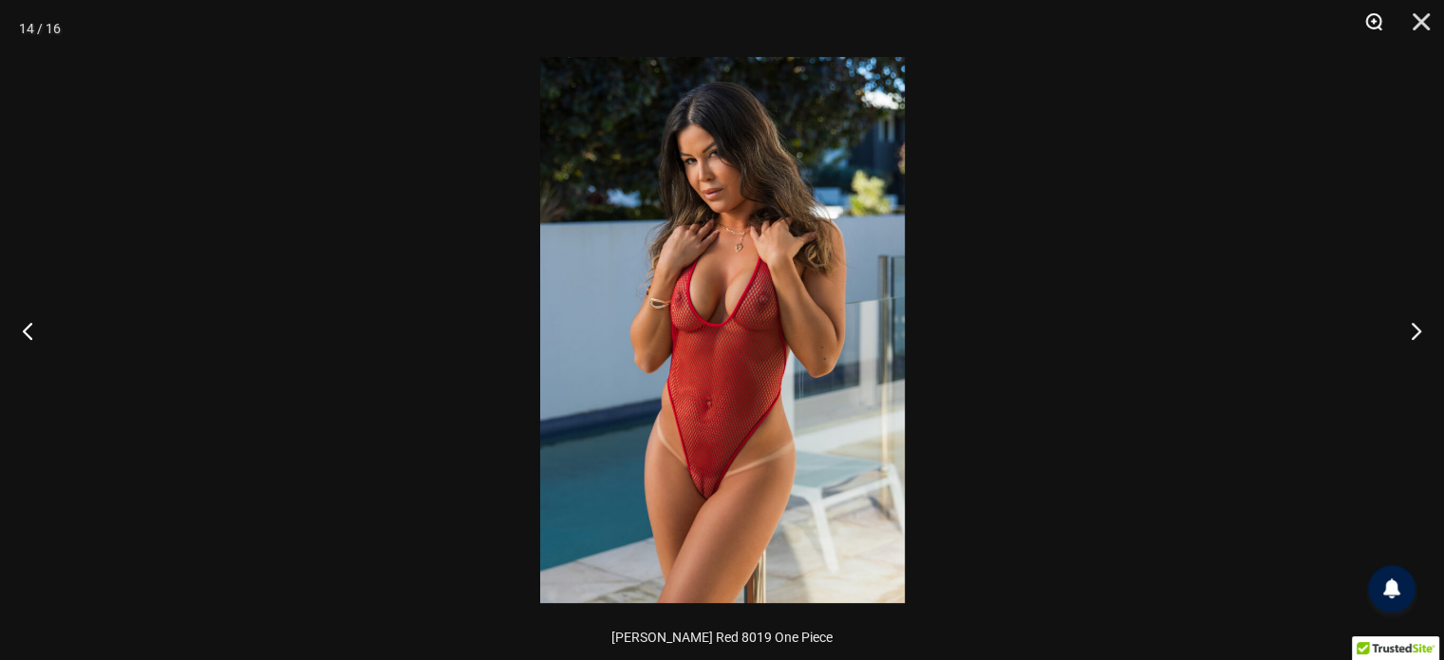
click at [1372, 15] on button "Zoom" at bounding box center [1366, 28] width 47 height 57
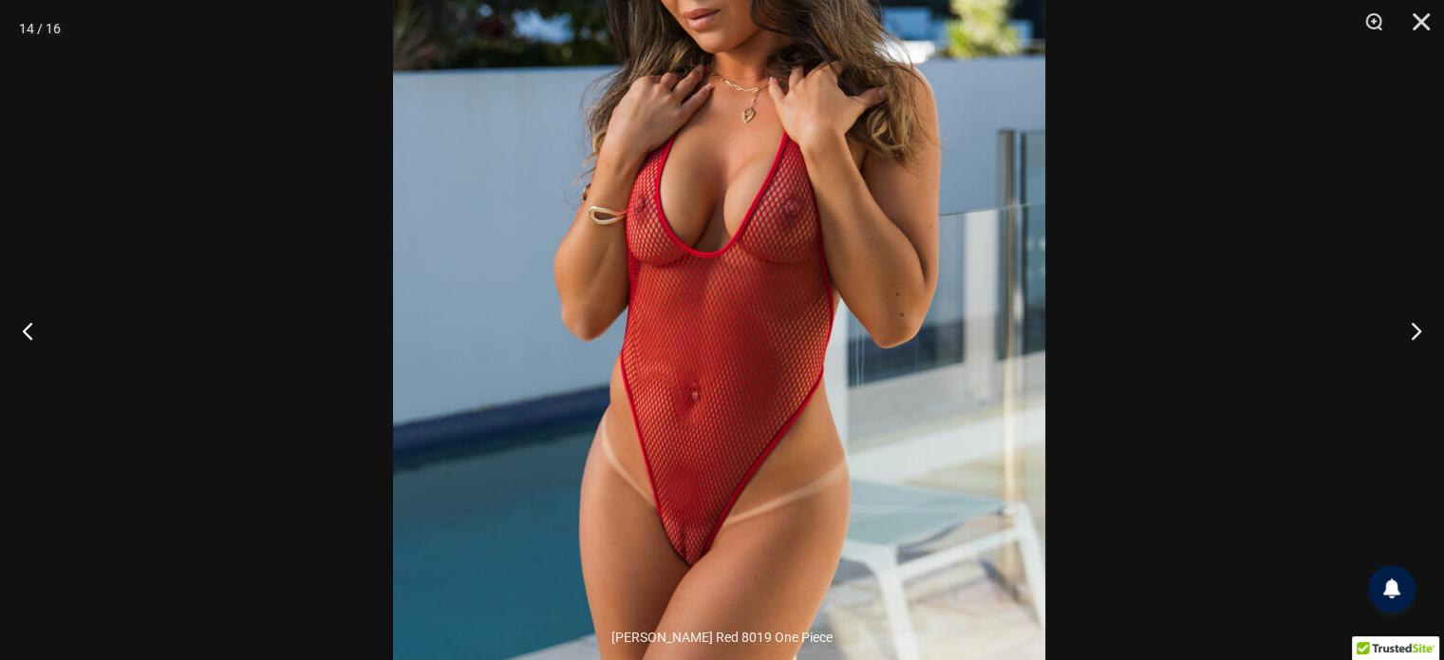
click at [1022, 305] on img at bounding box center [719, 263] width 652 height 978
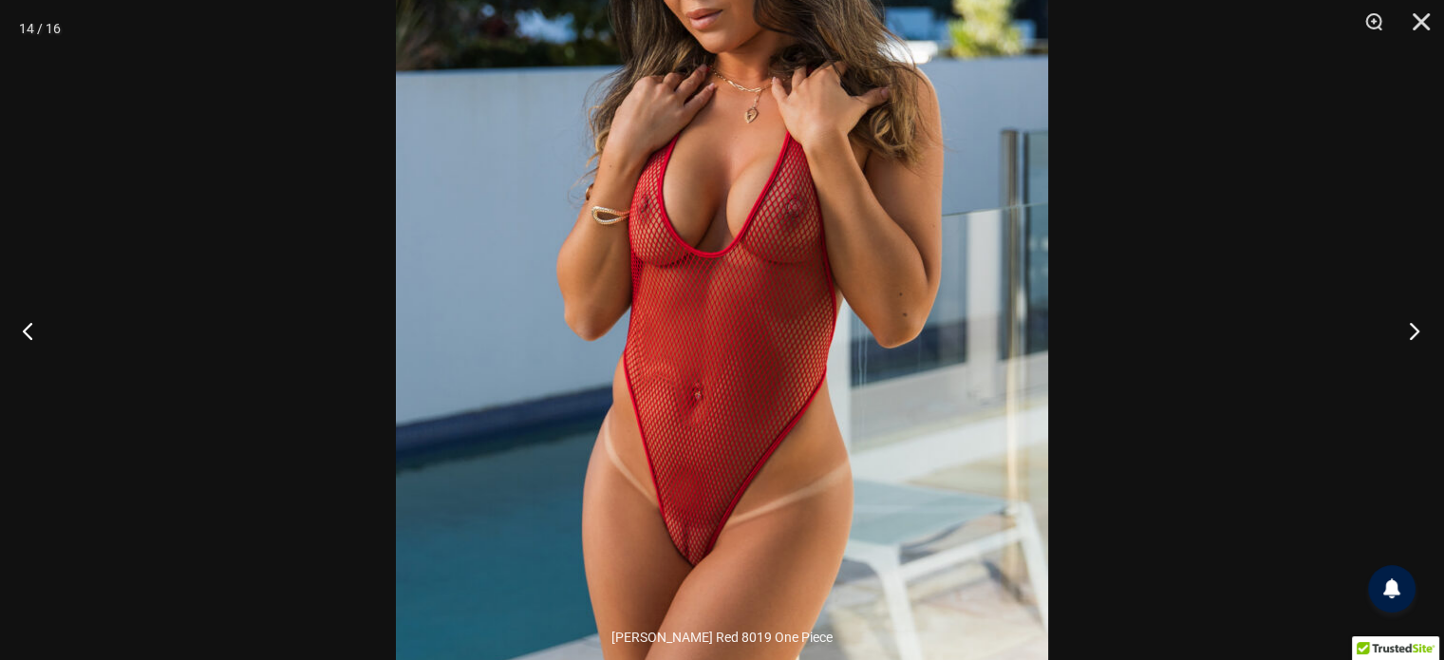
click at [1411, 320] on button "Next" at bounding box center [1408, 330] width 71 height 95
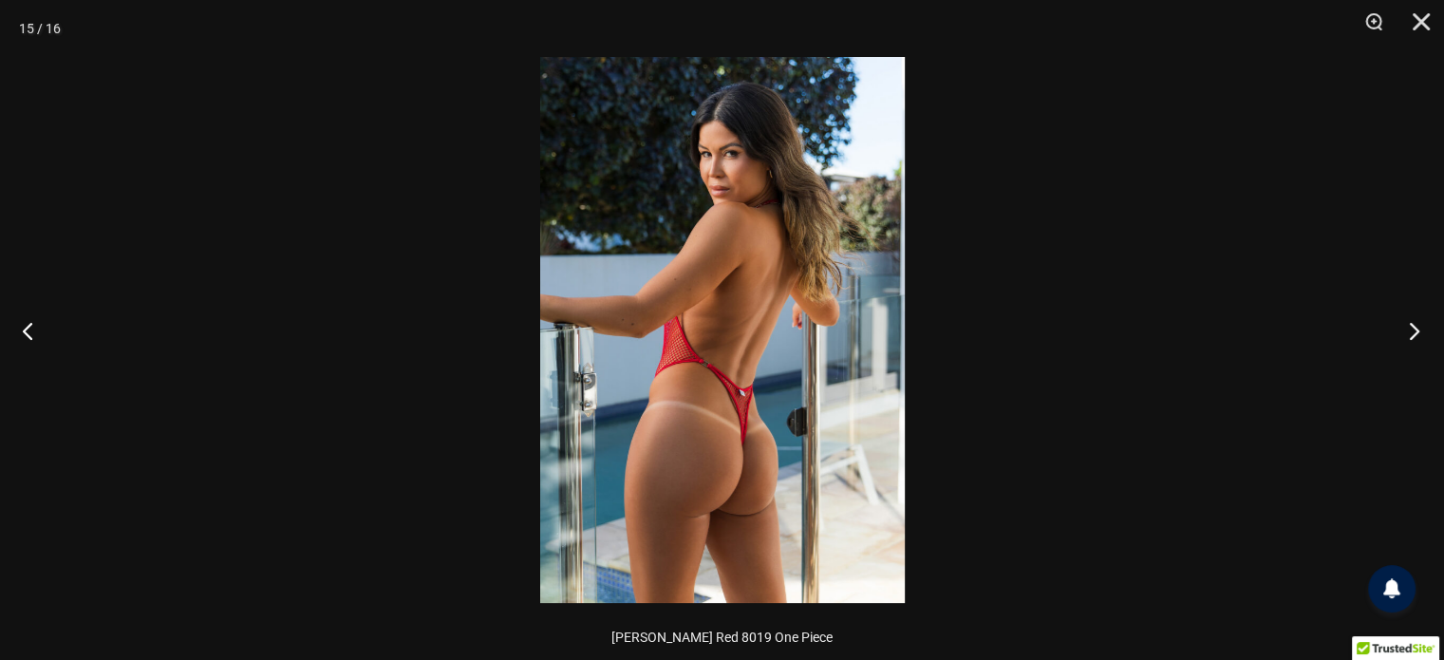
click at [1411, 320] on button "Next" at bounding box center [1408, 330] width 71 height 95
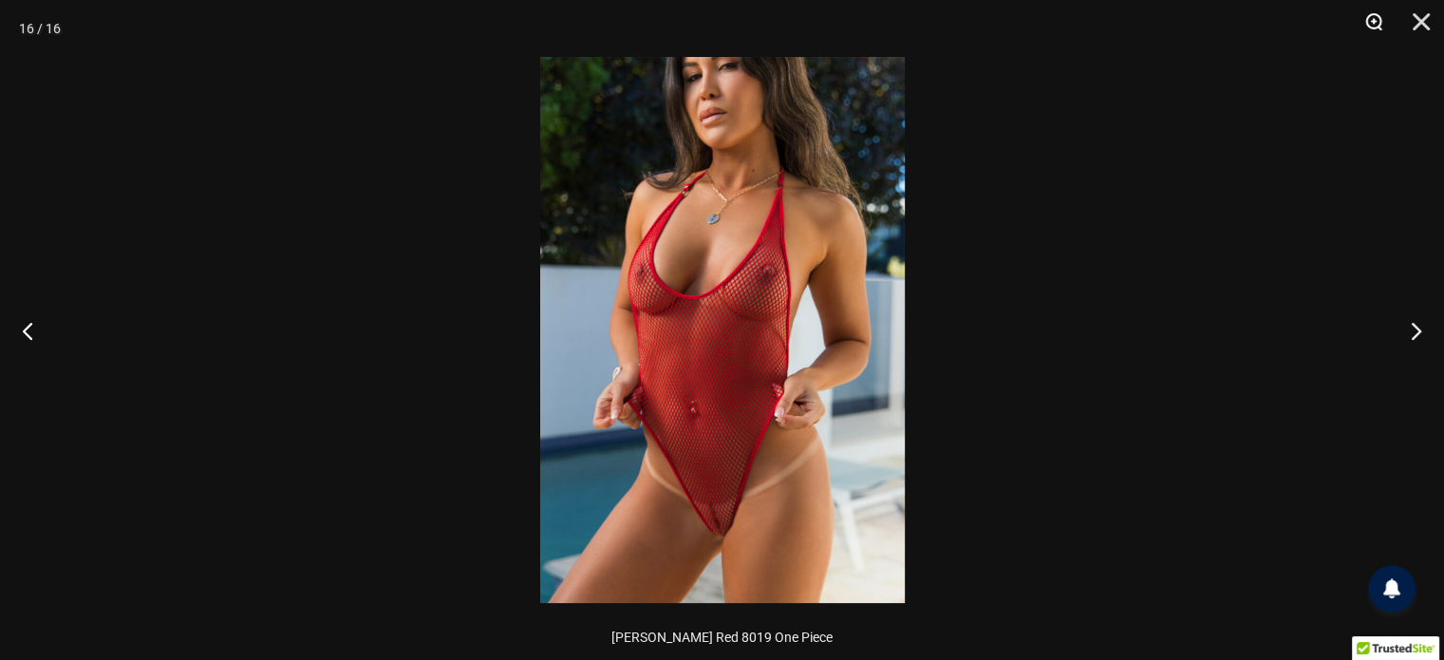
click at [1371, 13] on button "Zoom" at bounding box center [1366, 28] width 47 height 57
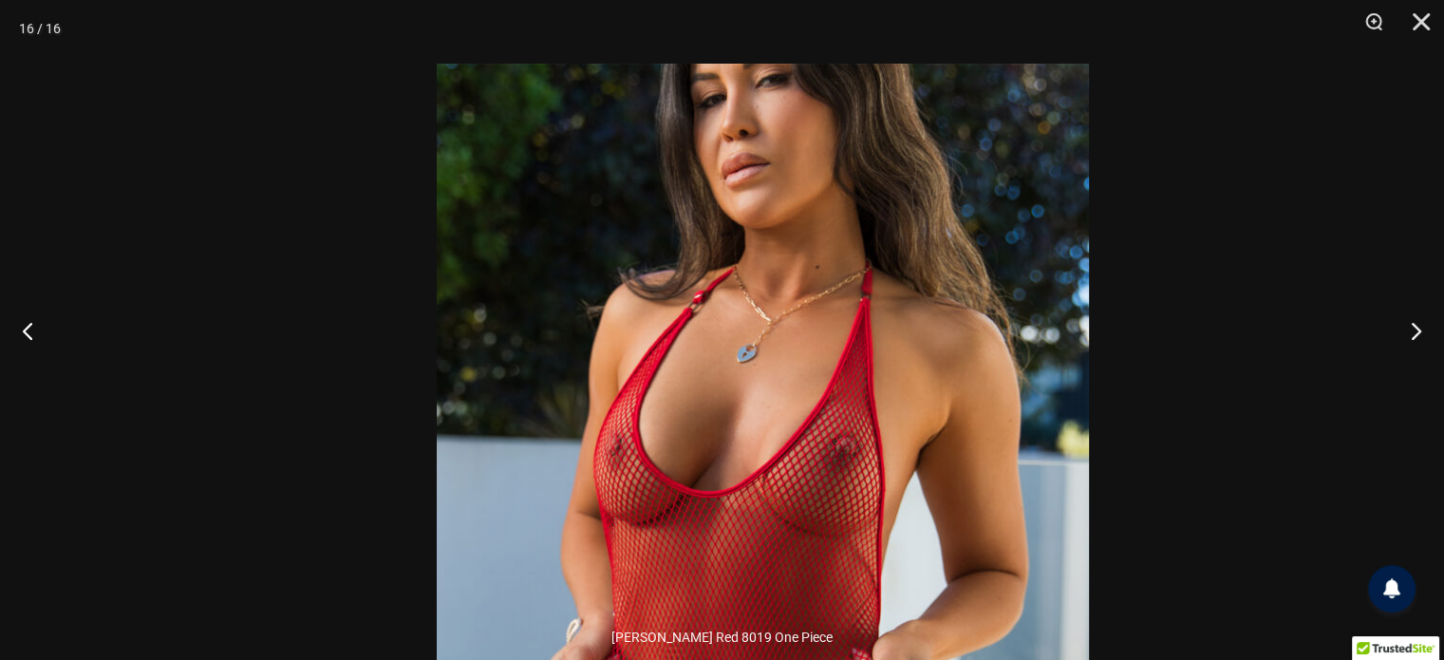
click at [1079, 648] on div "16 / 16 [PERSON_NAME] Red 8019 One Piece" at bounding box center [722, 330] width 1444 height 660
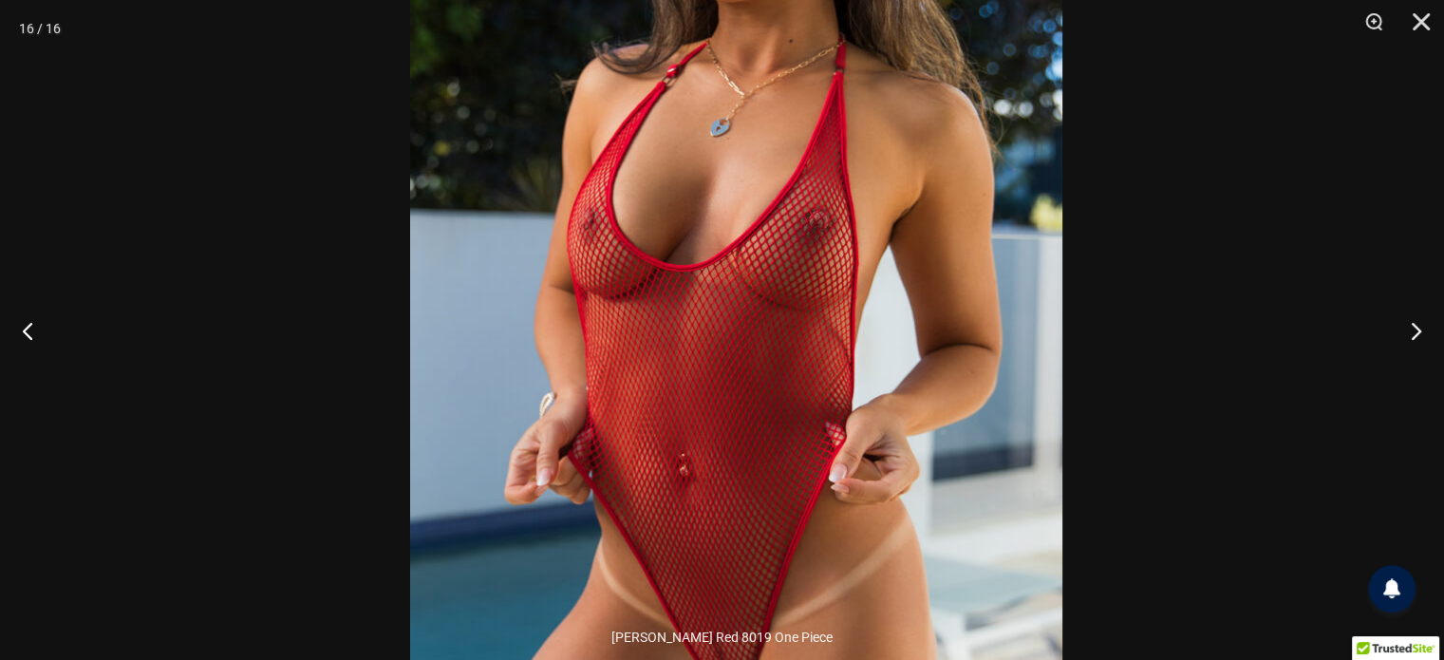
click at [999, 296] on img at bounding box center [736, 327] width 652 height 978
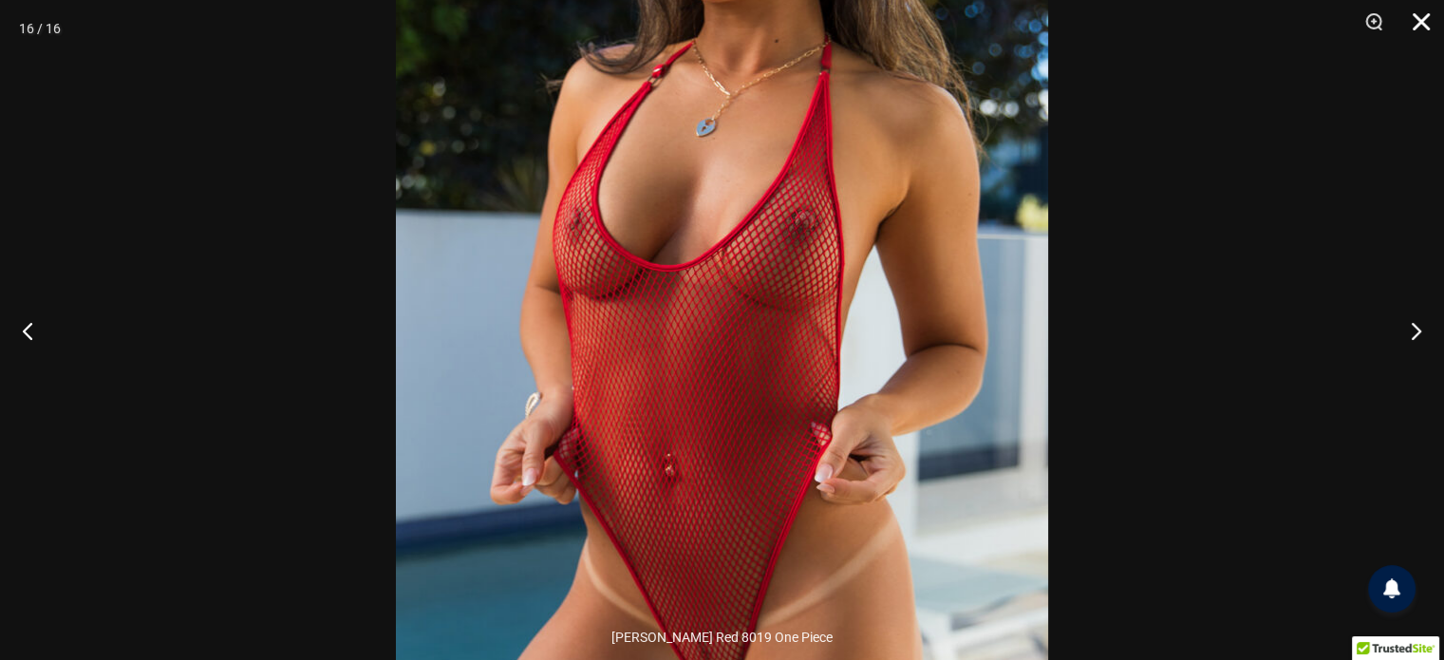
click at [1416, 10] on button "Close" at bounding box center [1414, 28] width 47 height 57
